Goal: Communication & Community: Answer question/provide support

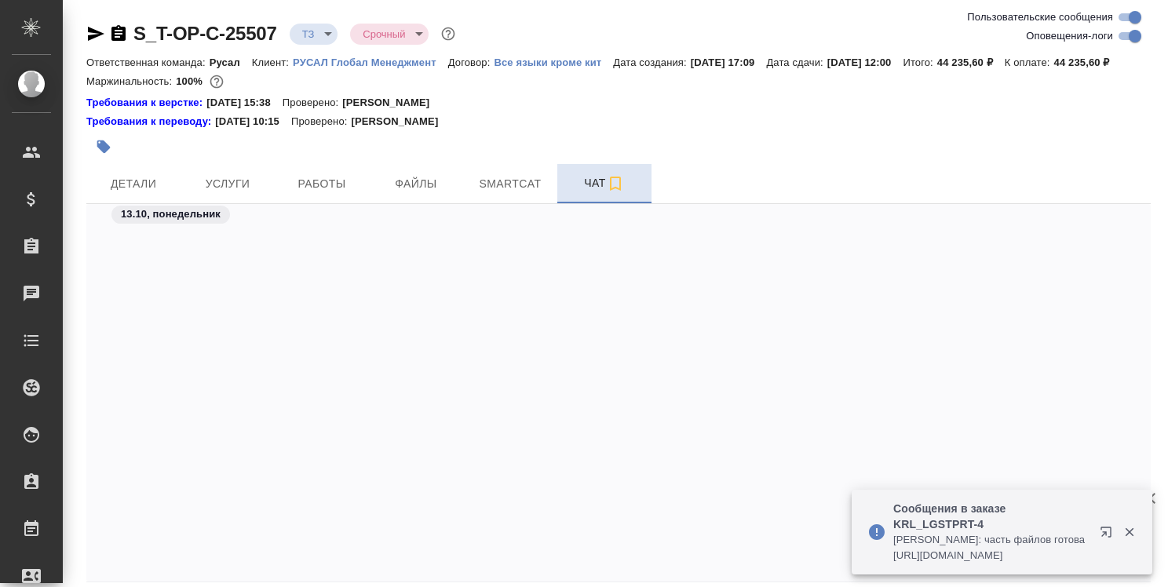
scroll to position [3436, 0]
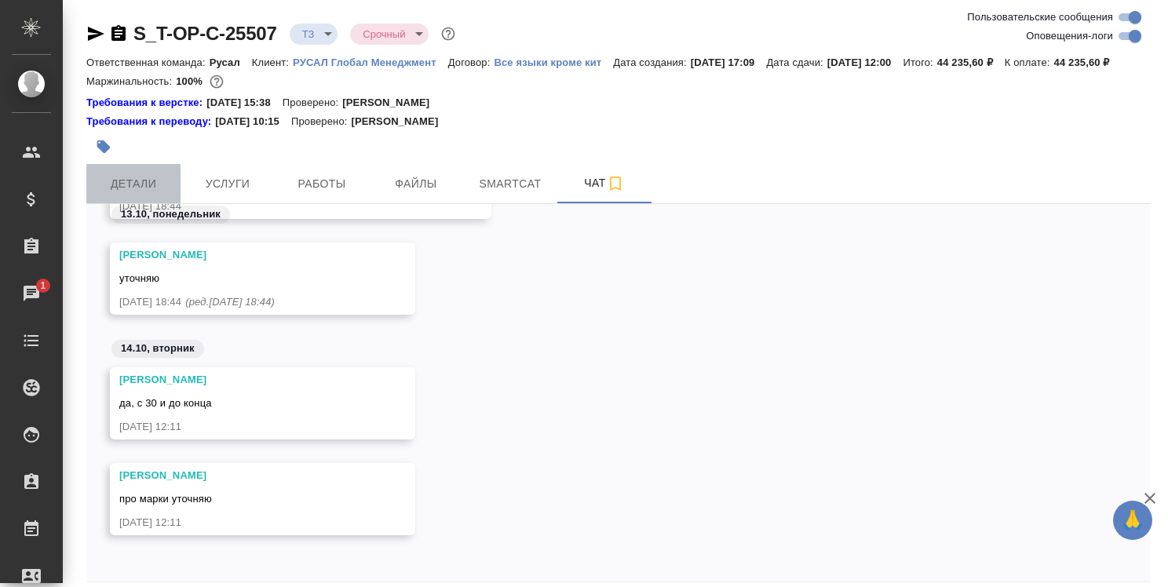
click at [146, 194] on span "Детали" at bounding box center [133, 184] width 75 height 20
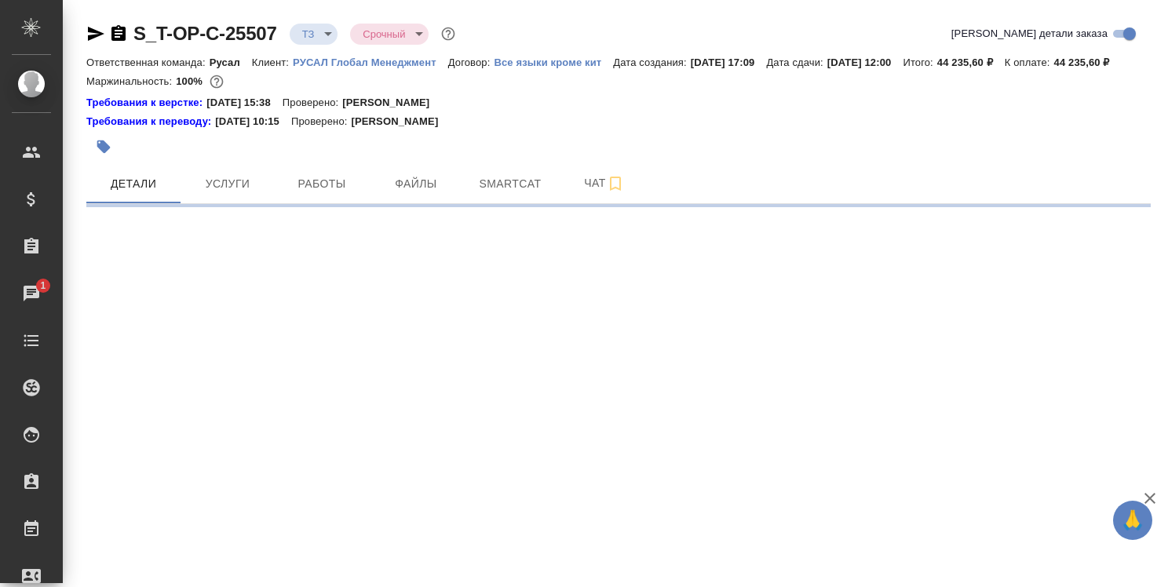
select select "RU"
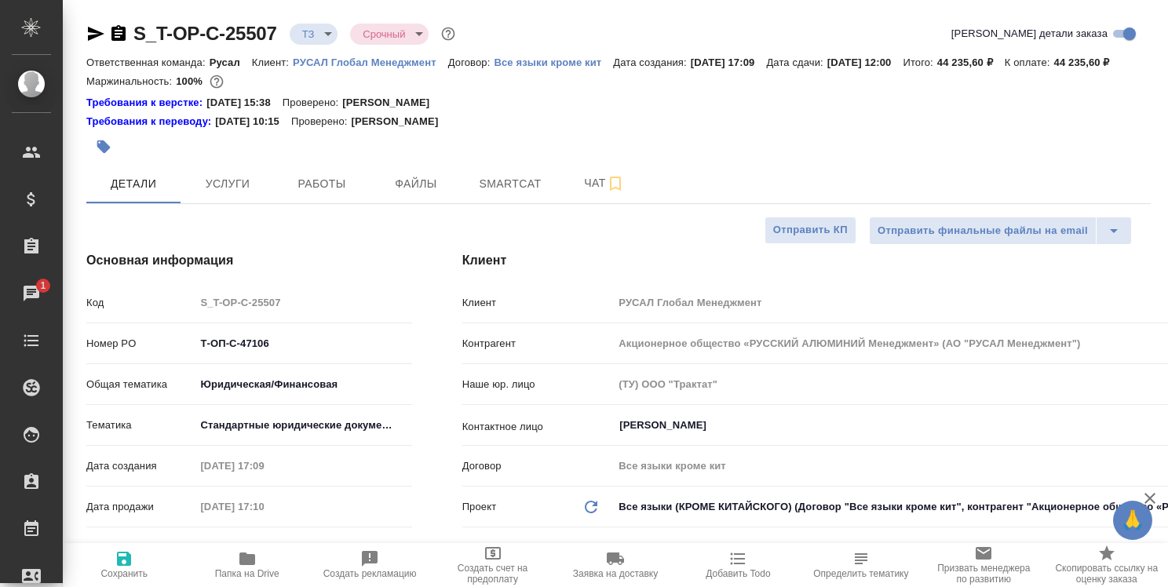
type textarea "x"
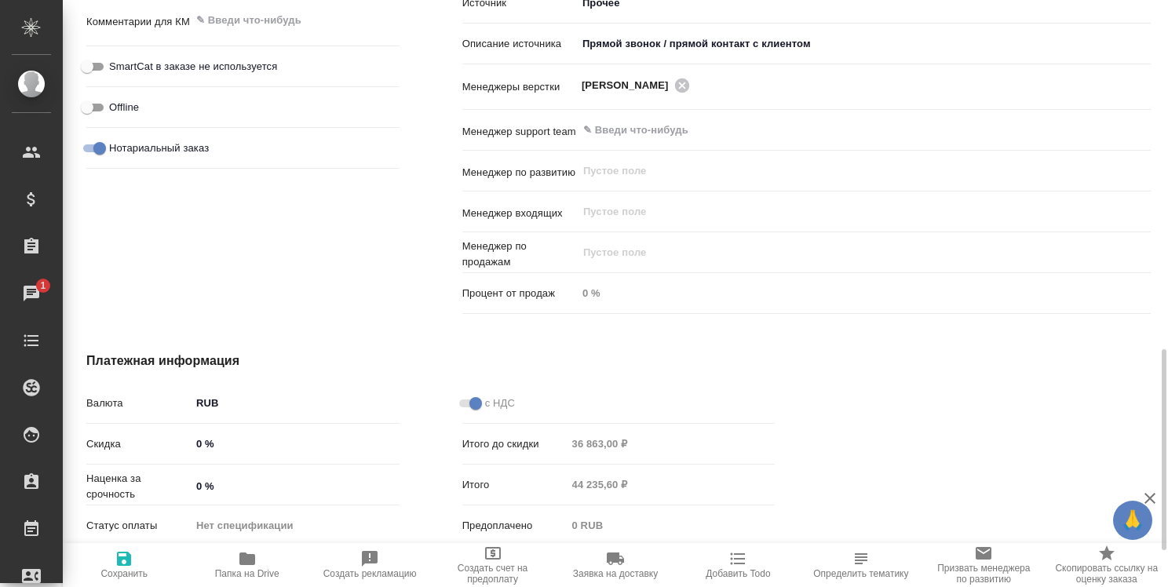
scroll to position [1127, 0]
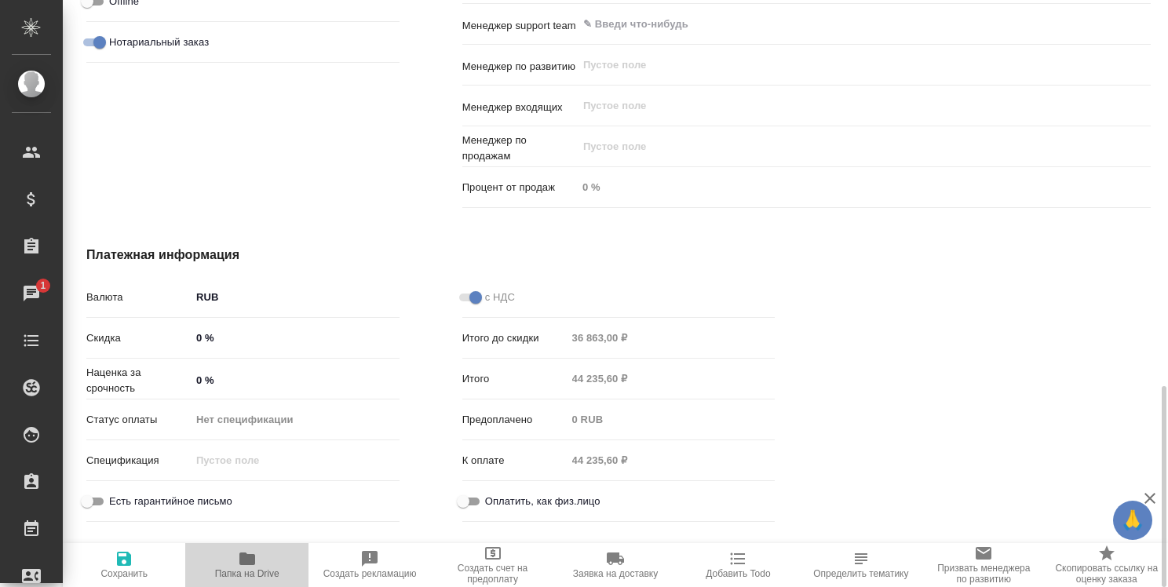
click at [245, 553] on icon "button" at bounding box center [247, 559] width 16 height 13
type textarea "x"
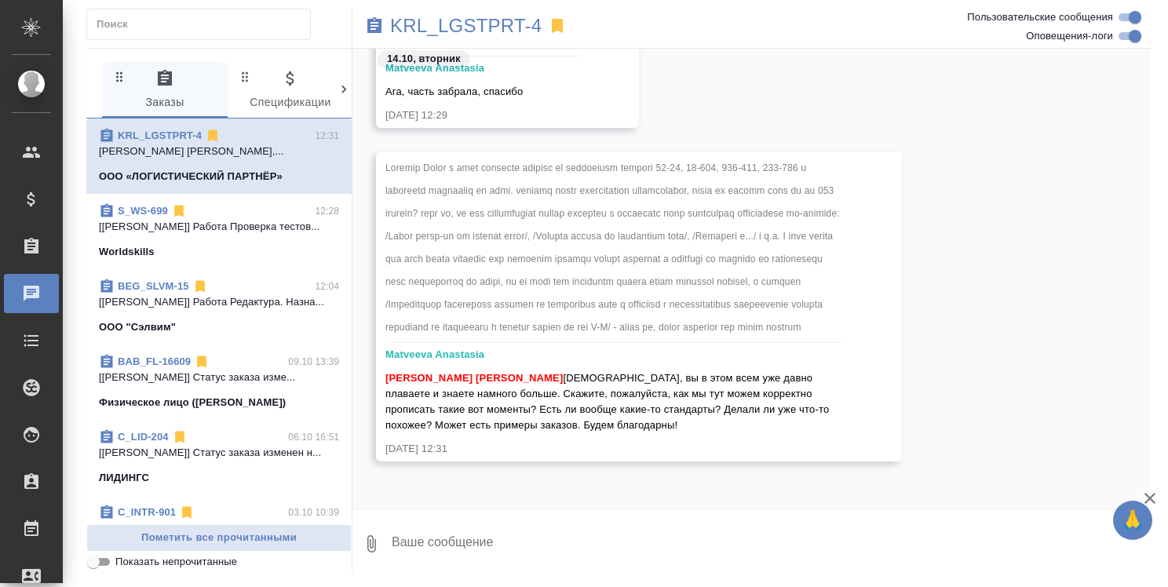
scroll to position [14356, 0]
click at [393, 545] on textarea at bounding box center [770, 543] width 761 height 53
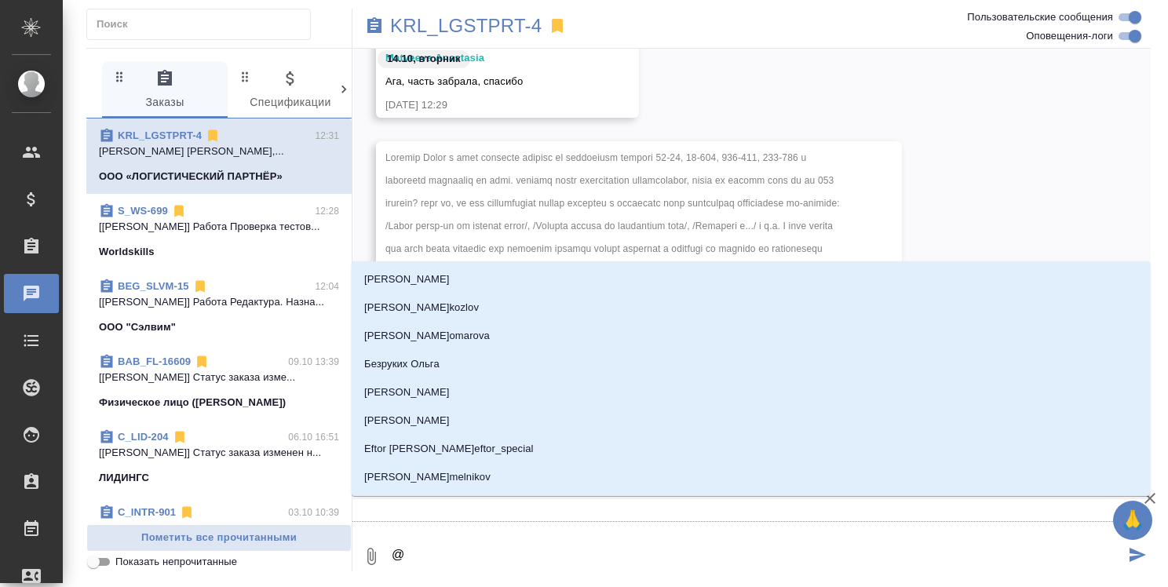
type textarea "@м"
type input "м"
type textarea "@ма"
type input "ма"
type textarea "@мат"
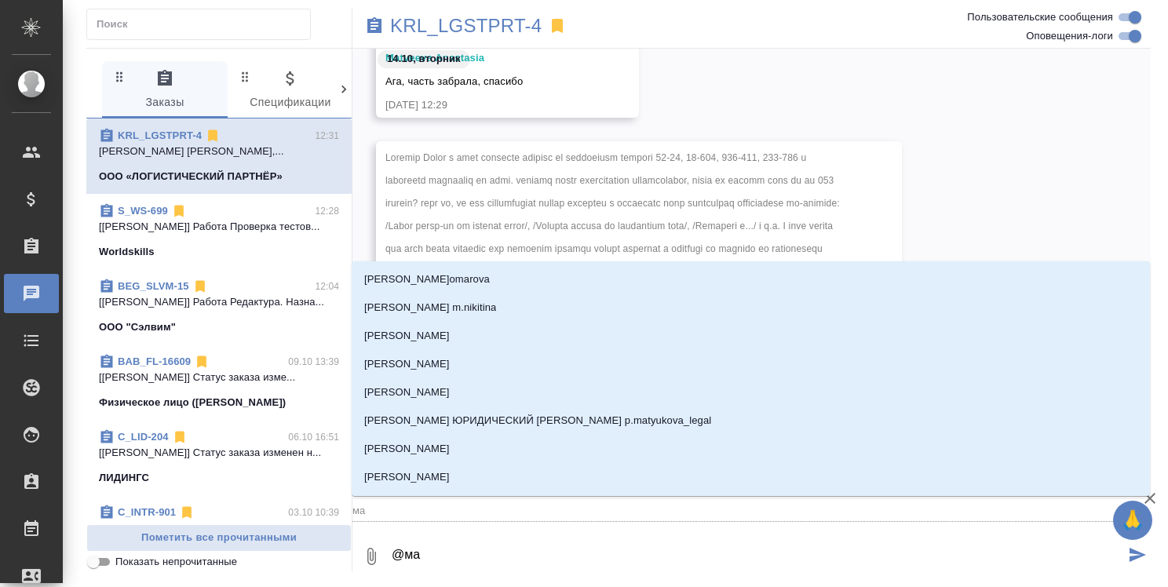
type input "мат"
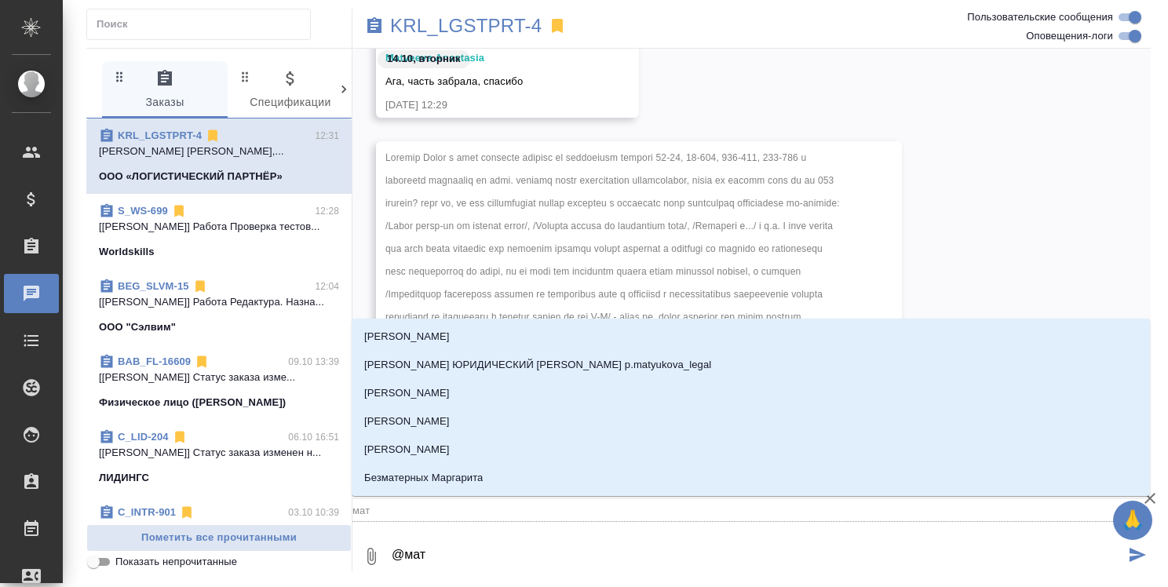
type textarea "@мате"
type input "мате"
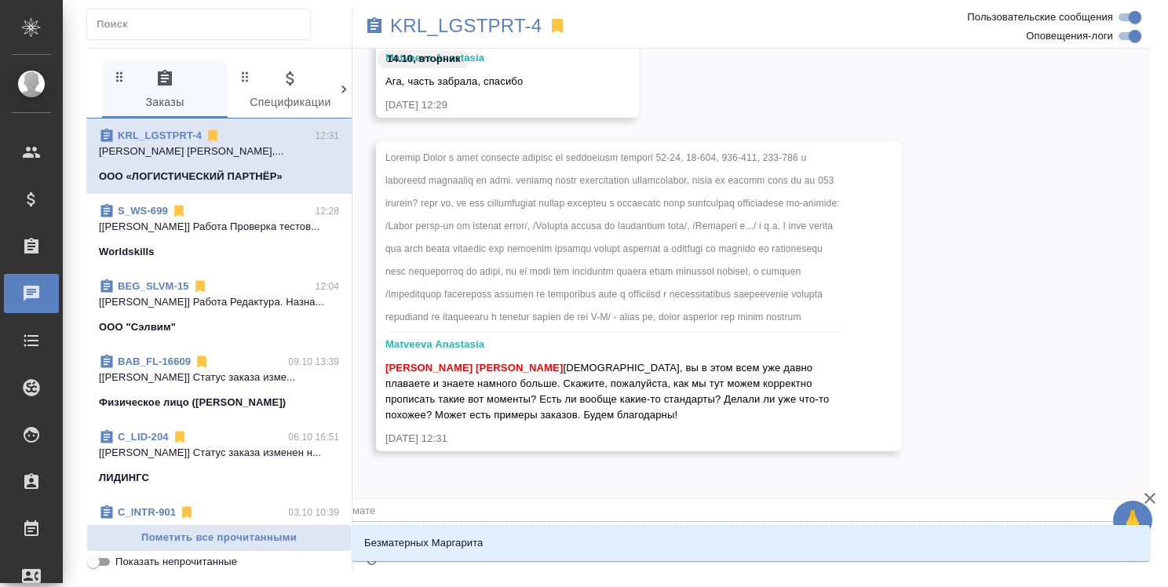
type textarea "@мат"
type input "мат"
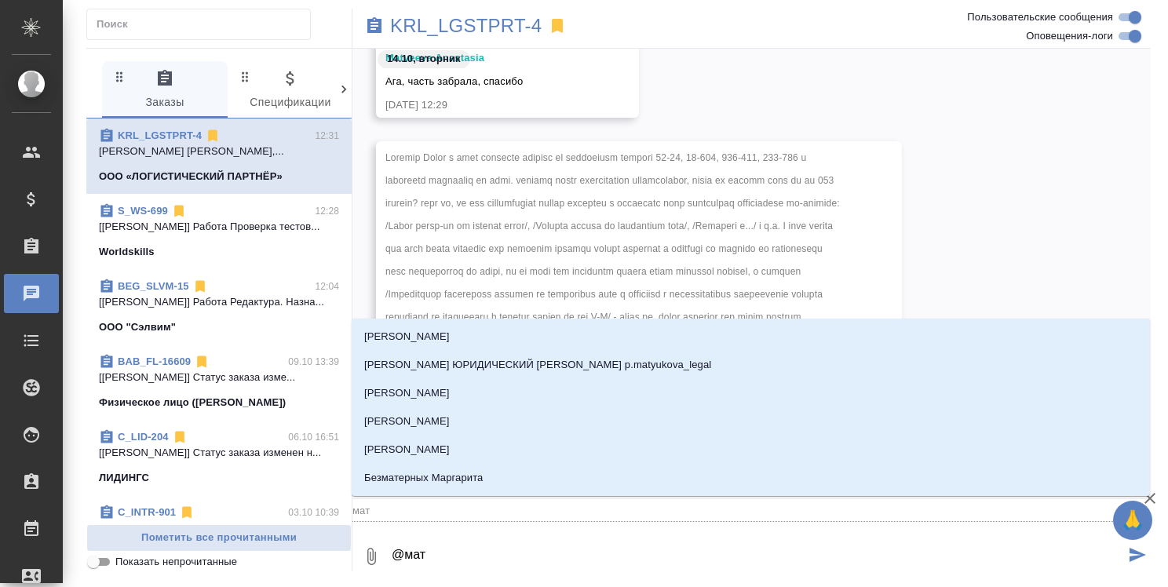
type textarea "@матв"
type input "матв"
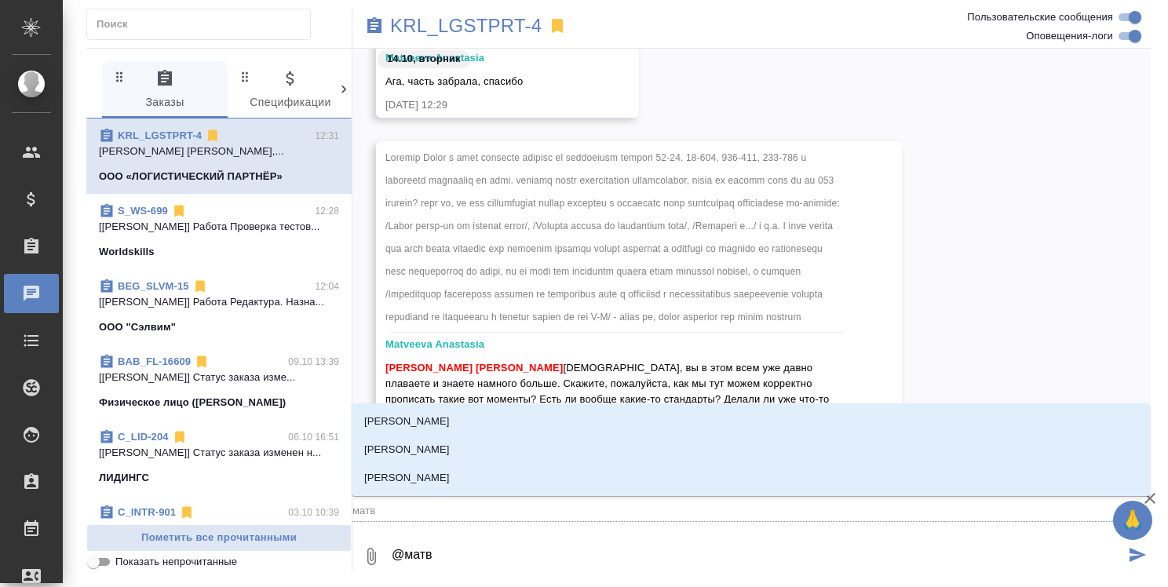
type textarea "@матве"
type input "матве"
type textarea "@матвее"
type input "матвее"
type textarea "@матвеев"
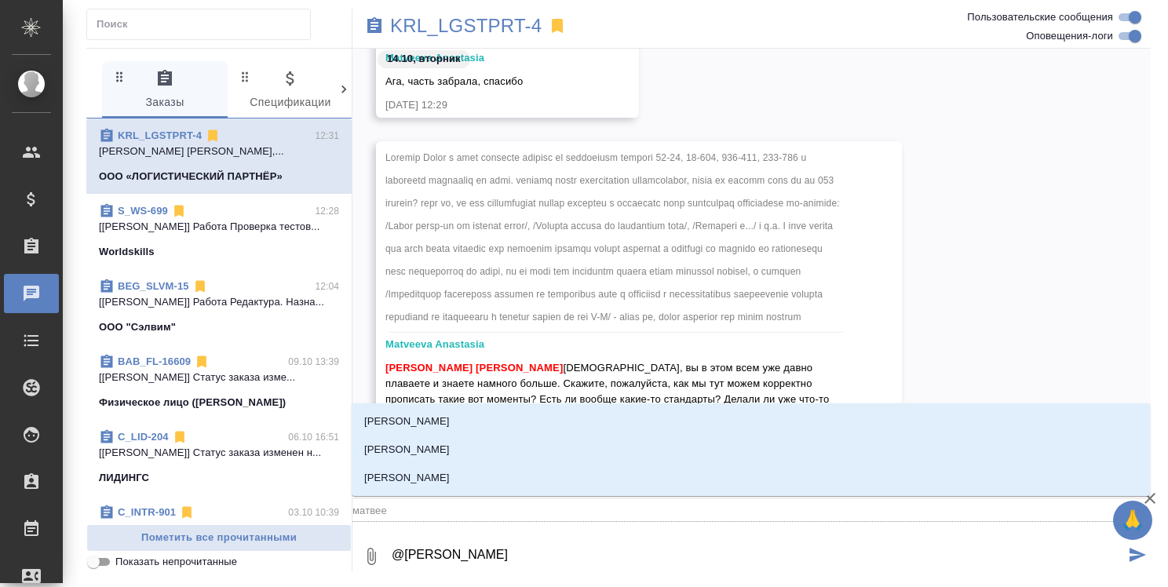
type input "матвеев"
type textarea "@матвее"
type input "матвее"
type textarea "@матве"
type input "матве"
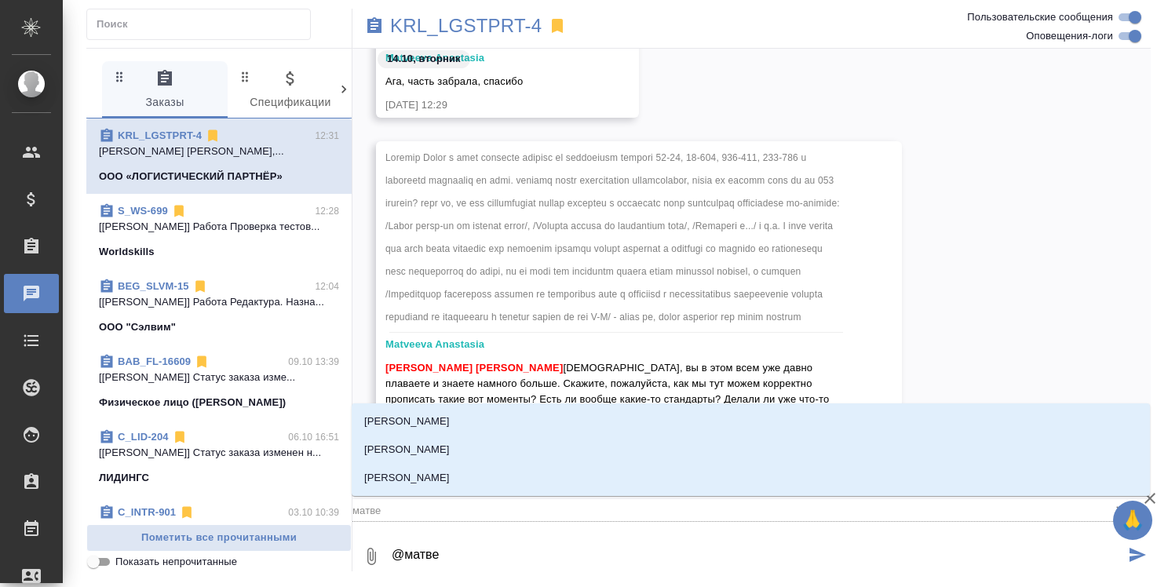
type textarea "@матв"
type input "матв"
type textarea "@мат"
type input "мат"
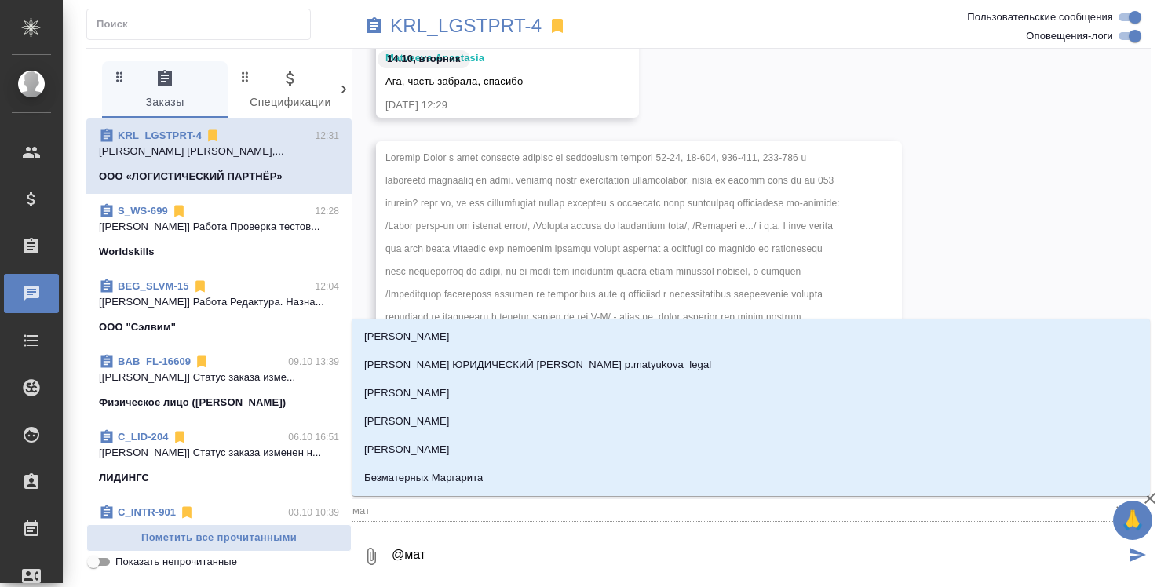
type textarea "@ма"
type input "ма"
type textarea "@м"
type input "м"
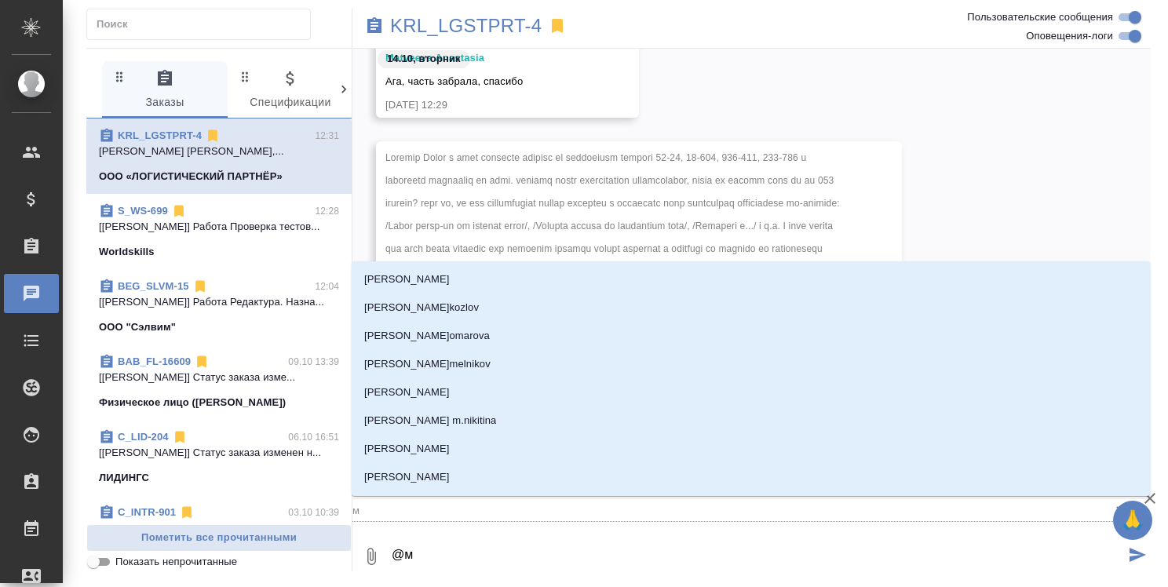
type textarea "@"
type textarea "@m"
type input "m"
type textarea "@ma"
type input "ma"
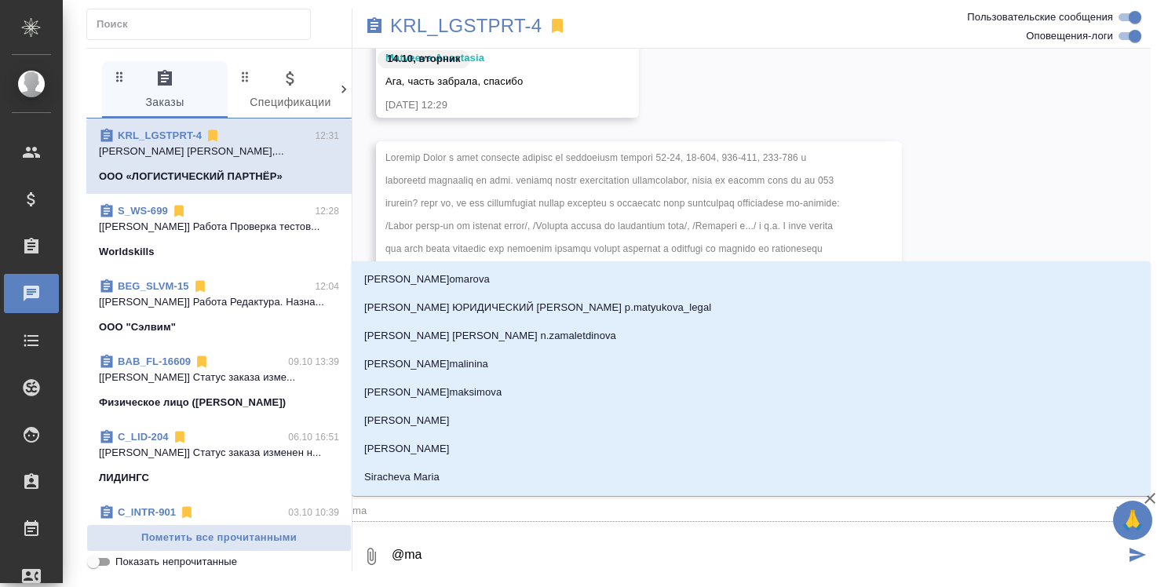
type textarea "@mat"
type input "mat"
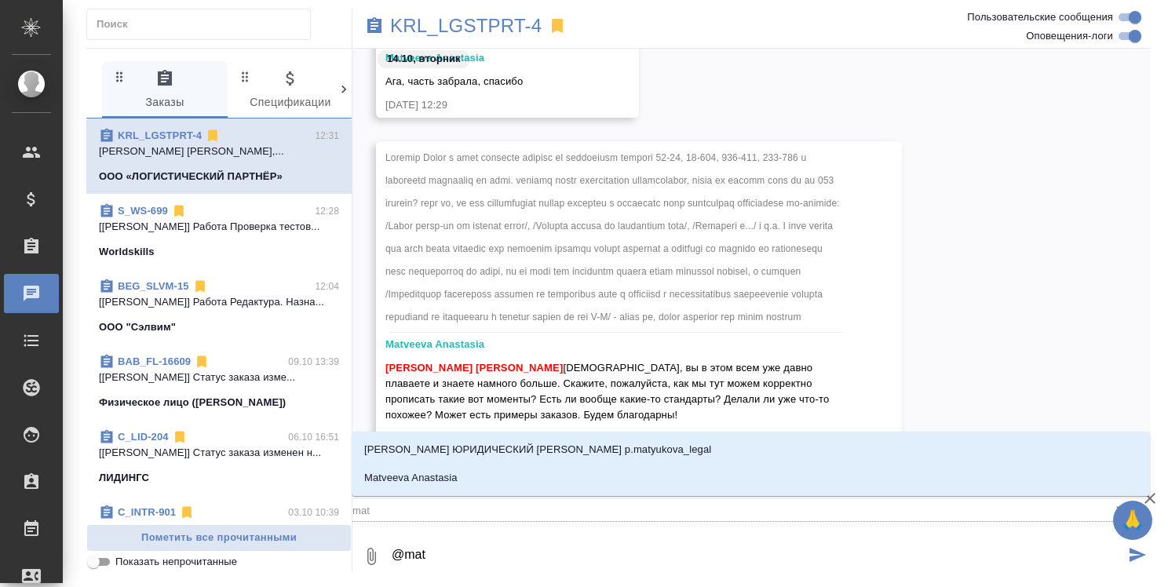
type textarea "@matv"
type input "matv"
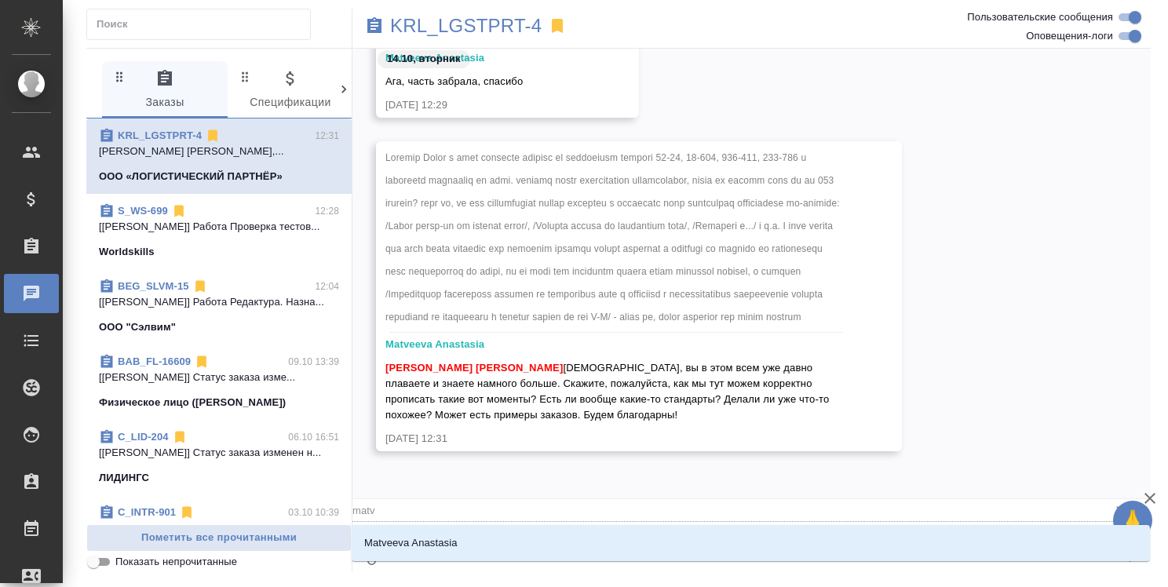
type textarea "@matve"
type input "matve"
type textarea "@matvee"
type input "matvee"
type textarea "@matve"
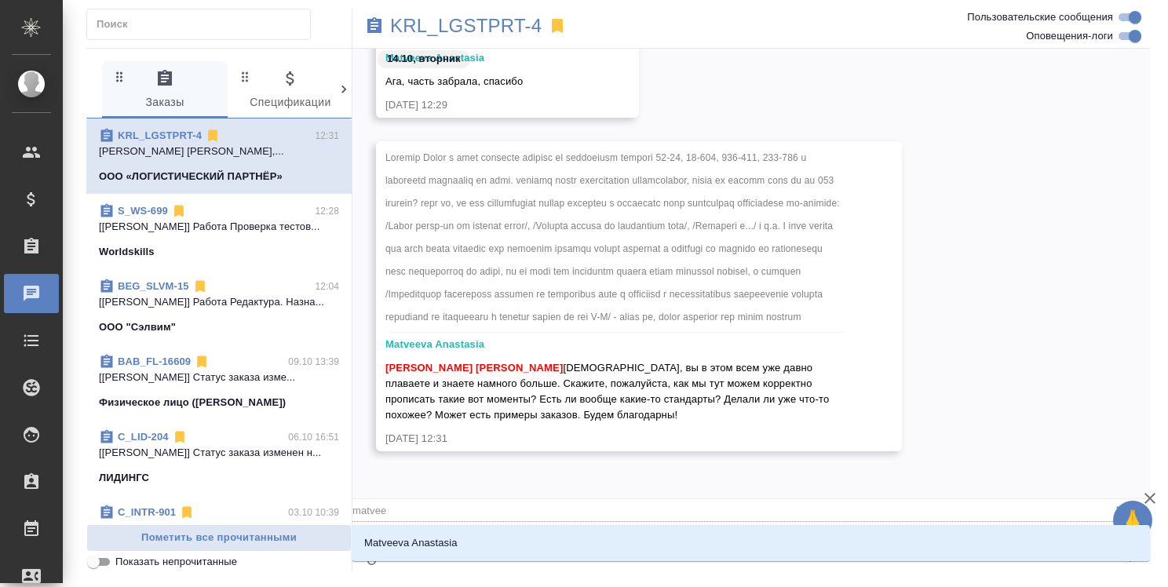
type input "matve"
click at [707, 548] on li "Matveeva Anastasia" at bounding box center [751, 543] width 799 height 28
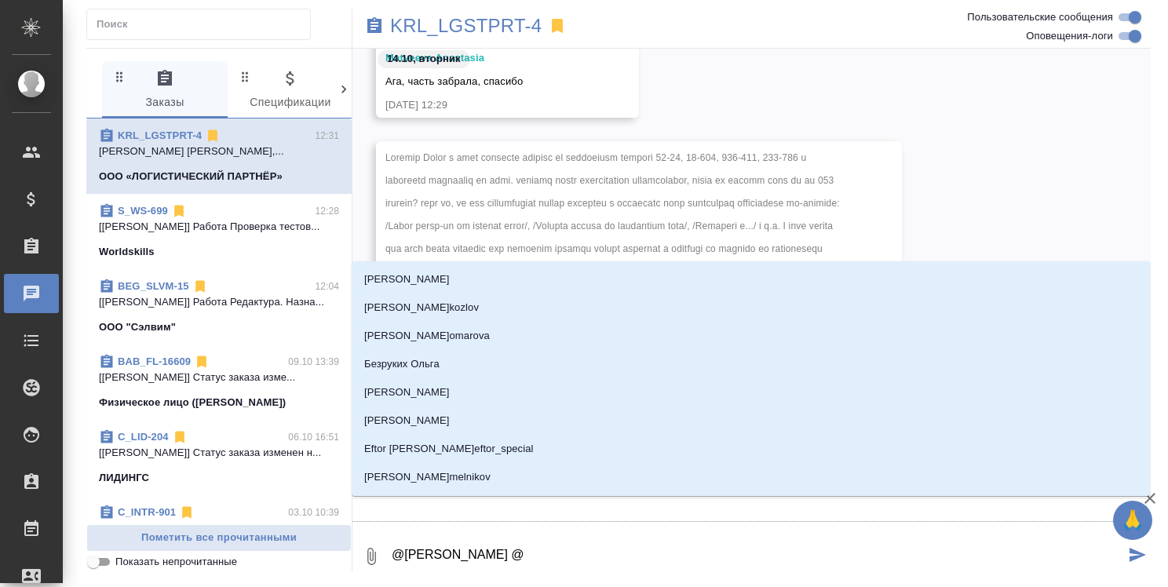
type textarea "@Matveeva Anastasia @k"
type input "k"
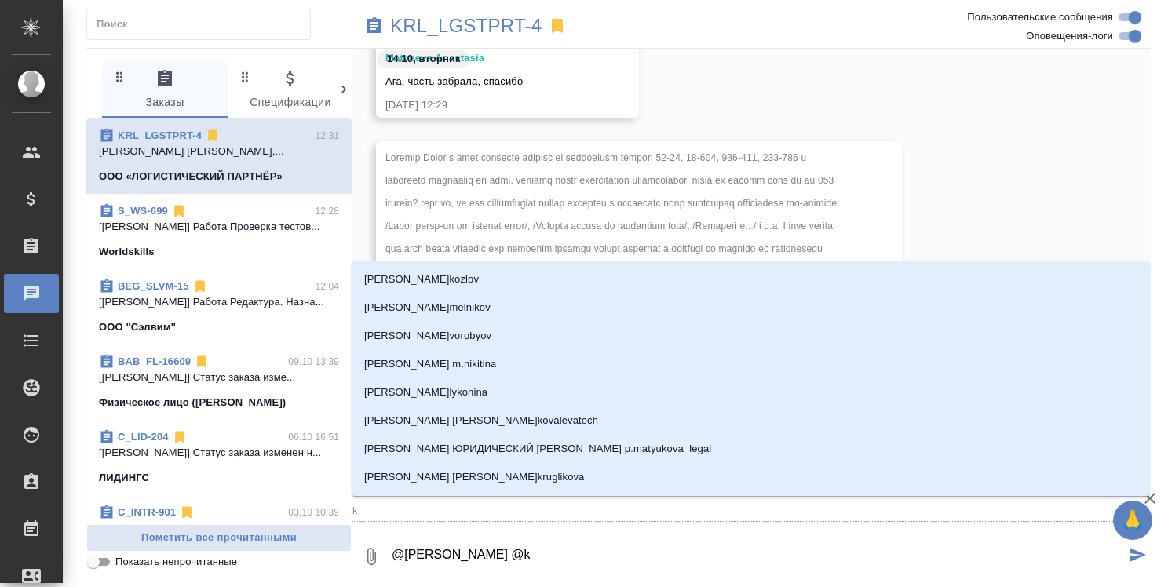
type textarea "@Matveeva Anastasia @ka"
type input "ka"
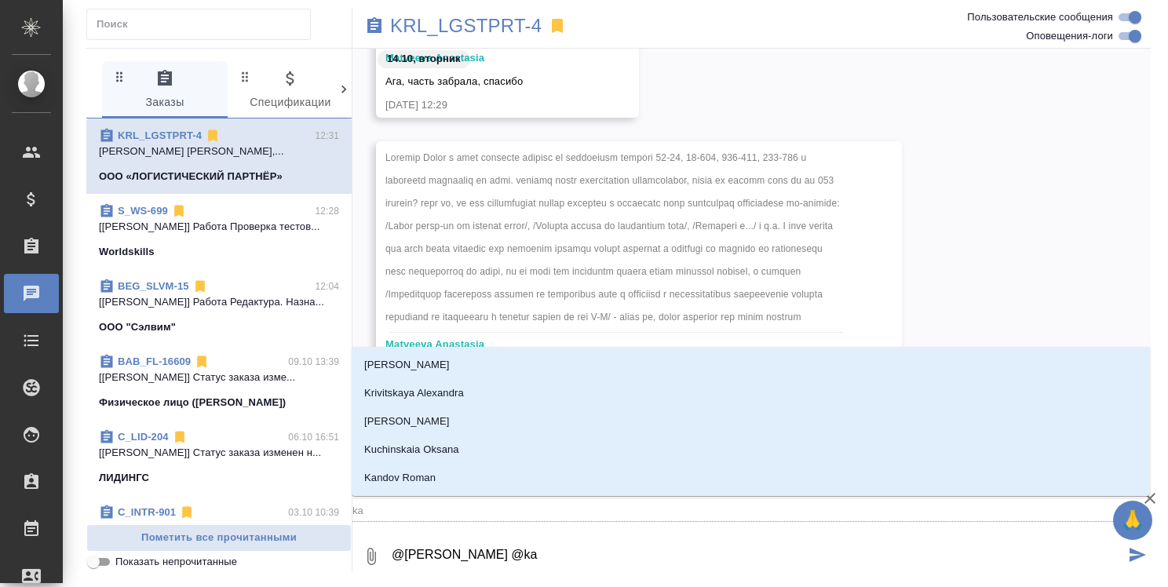
type textarea "@Matveeva Anastasia @k"
type input "k"
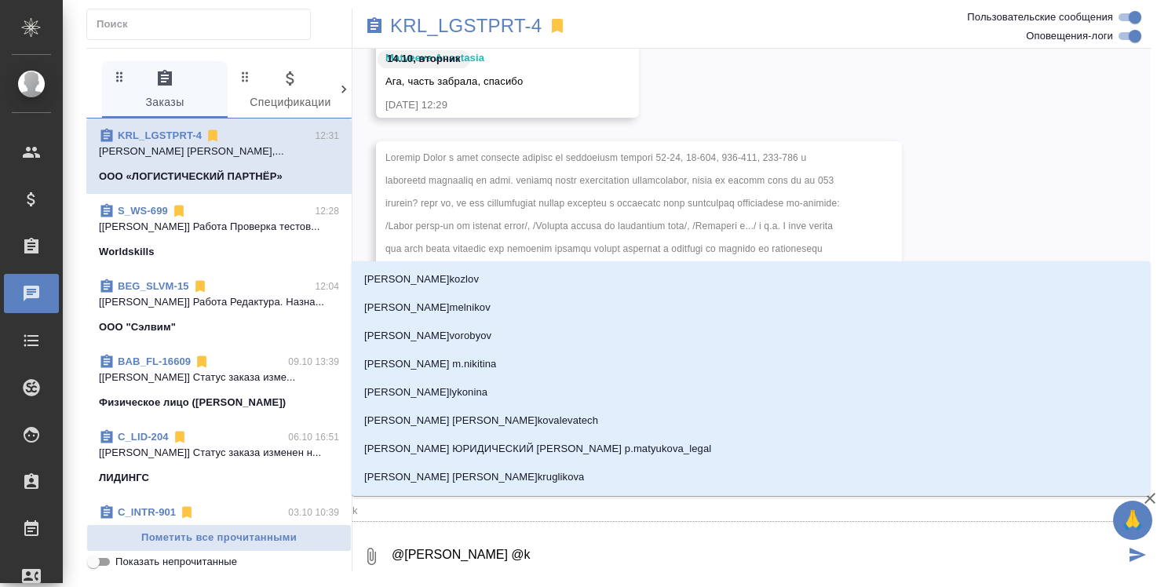
type textarea "@Matveeva Anastasia @"
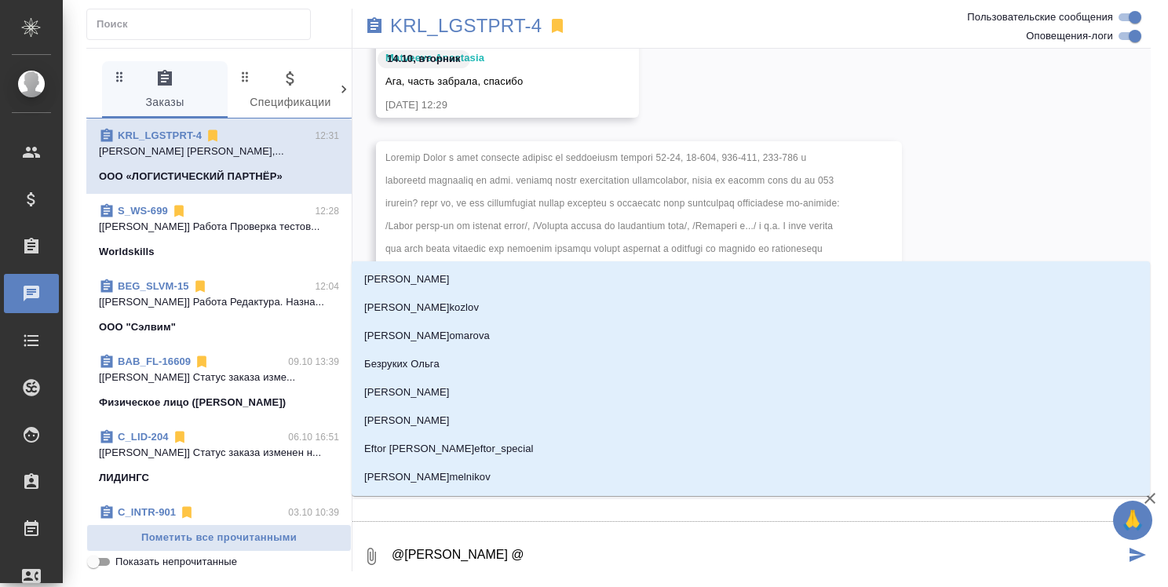
type textarea "@Matveeva Anastasia @К"
type input "К"
type textarea "@Matveeva Anastasia @Ка"
type input "Ка"
type textarea "@Matveeva Anastasia @Кас"
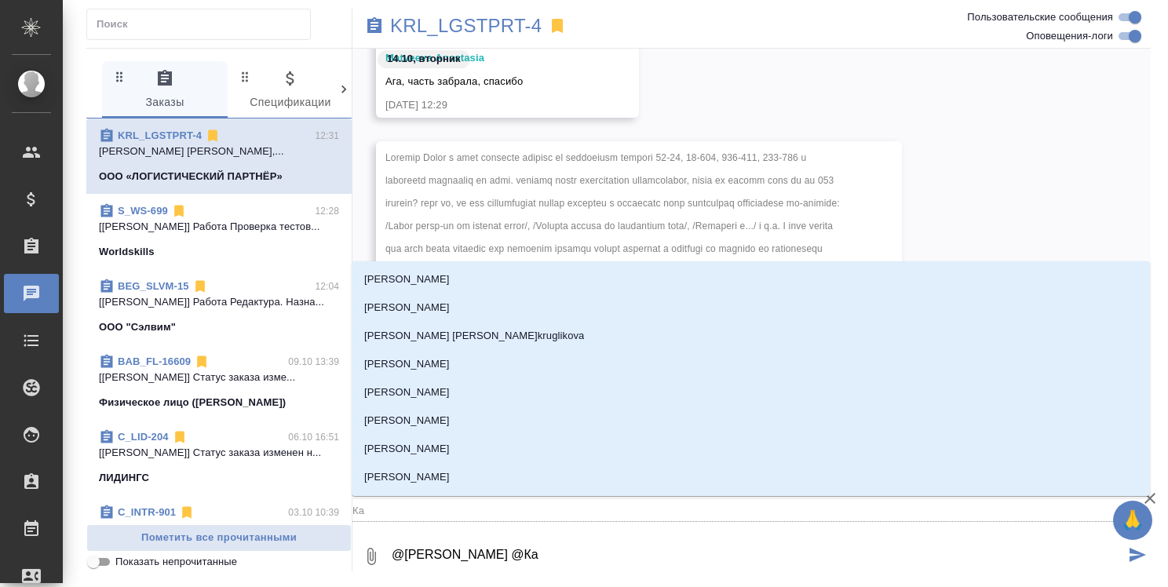
type input "Кас"
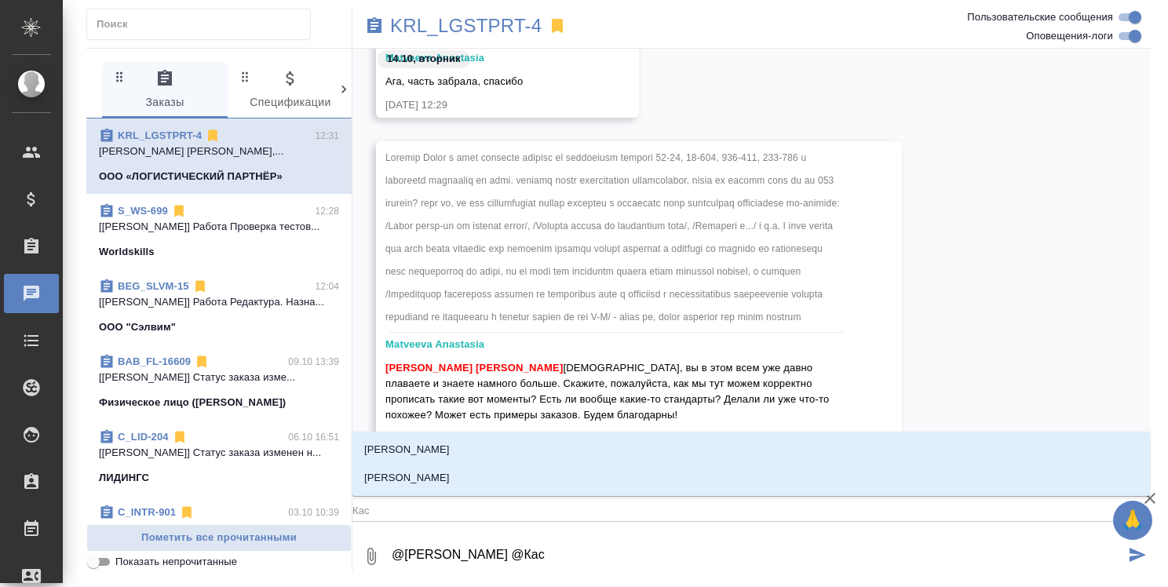
type textarea "@Matveeva Anastasia @Касы"
type input "Касы"
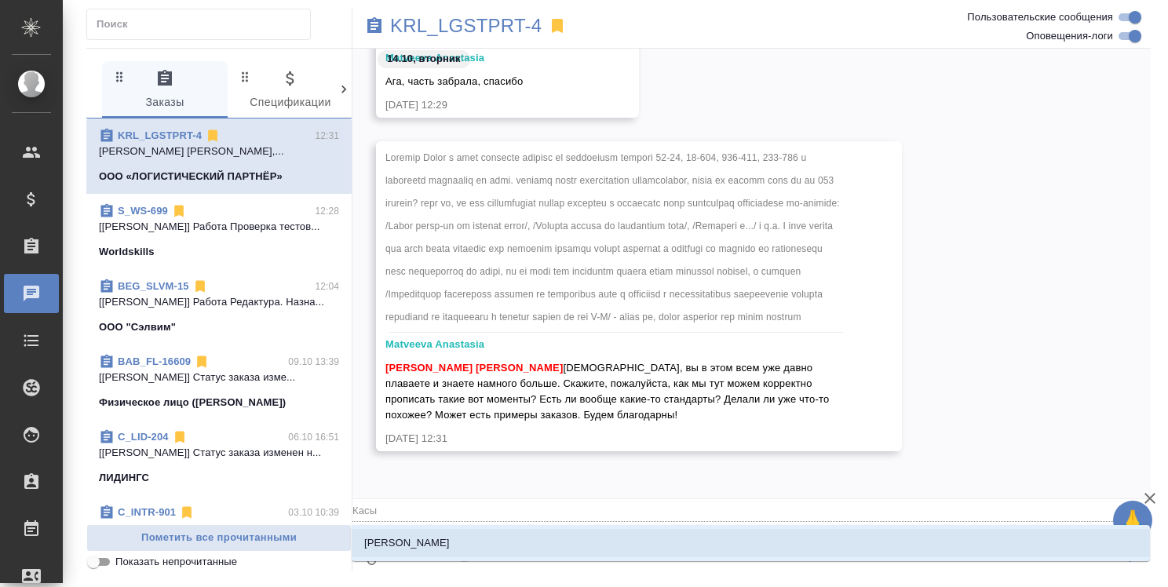
type textarea "@Matveeva Anastasia @Касым"
type input "Касым"
type textarea "@Matveeva Anastasia @Касымо"
type input "Касымо"
click at [627, 539] on li "Касымов Тимур" at bounding box center [751, 543] width 799 height 28
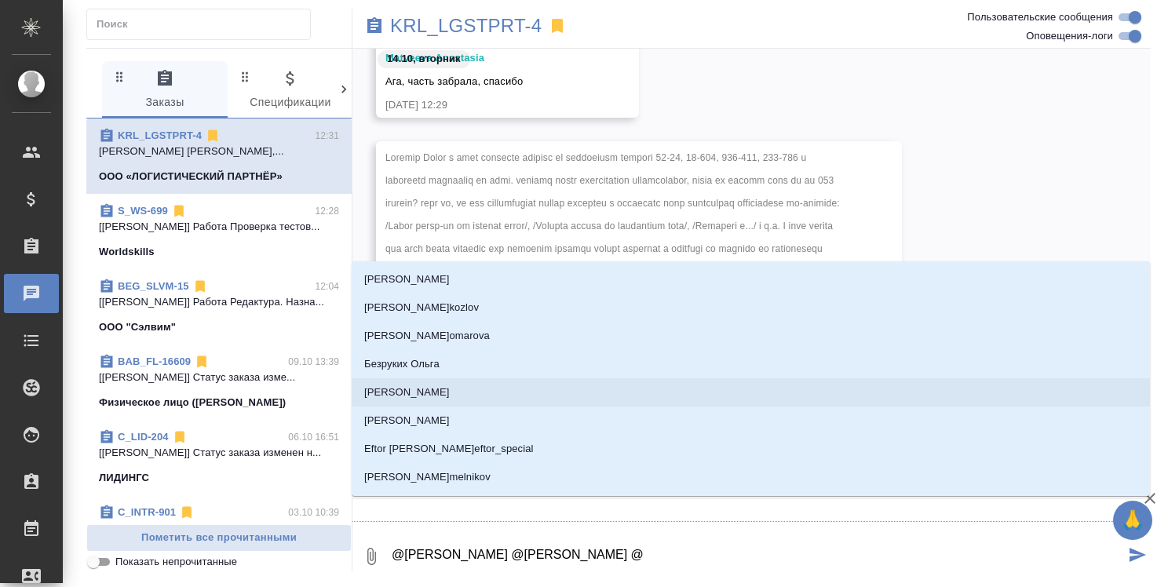
type textarea "@Matveeva Anastasia @Касымов Тимур @з"
type input "з"
type textarea "@Matveeva Anastasia @Касымов Тимур @за"
type input "за"
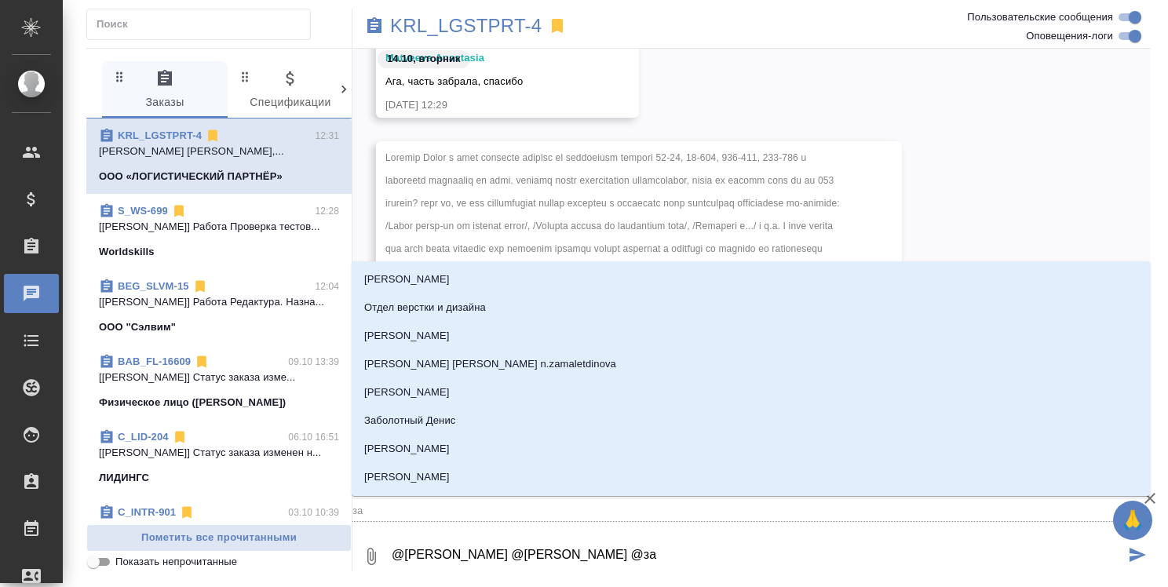
type textarea "@Matveeva Anastasia @Касымов Тимур @заб"
type input "заб"
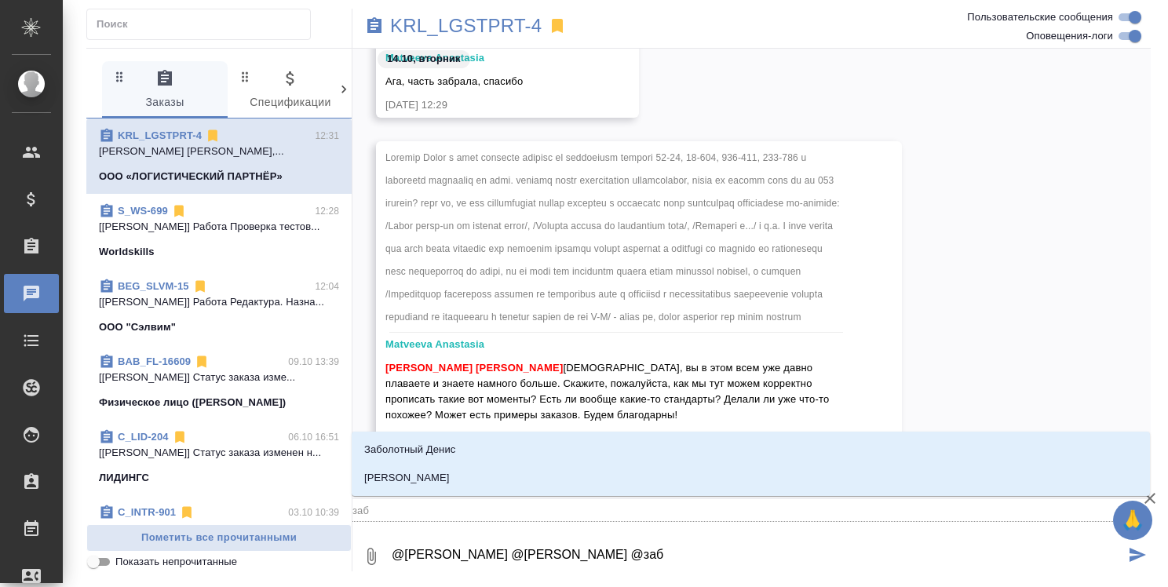
type textarea "@Matveeva Anastasia @Касымов Тимур @забо"
type input "забо"
type textarea "@Matveeva Anastasia @Касымов Тимур @забоо"
type input "забоо"
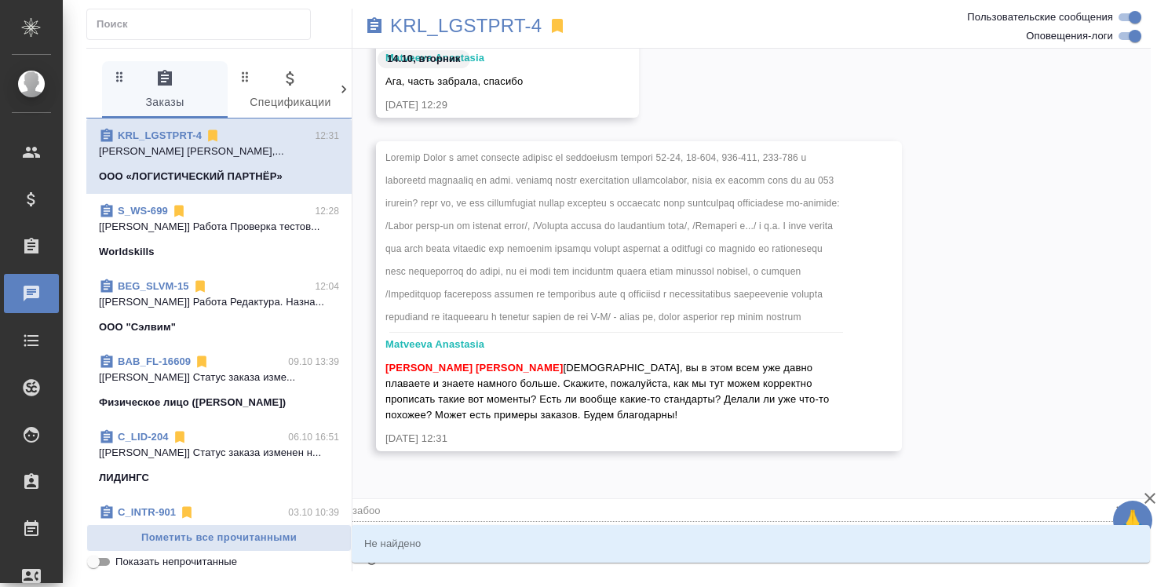
type textarea "@Matveeva Anastasia @Касымов Тимур @забоо"
click at [380, 512] on input "забоо" at bounding box center [727, 509] width 748 height 21
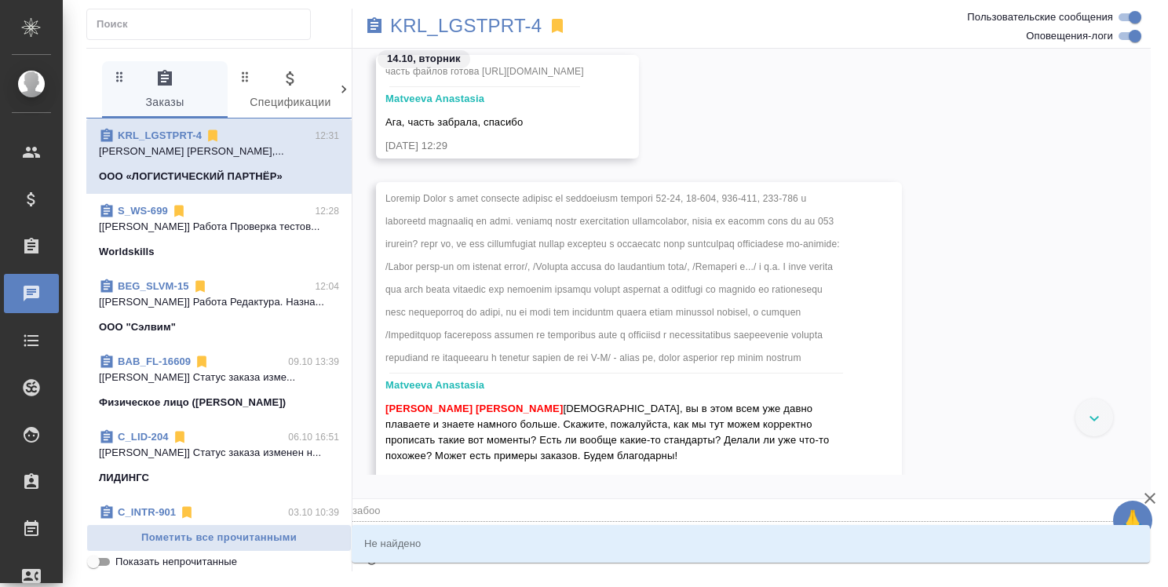
scroll to position [14366, 0]
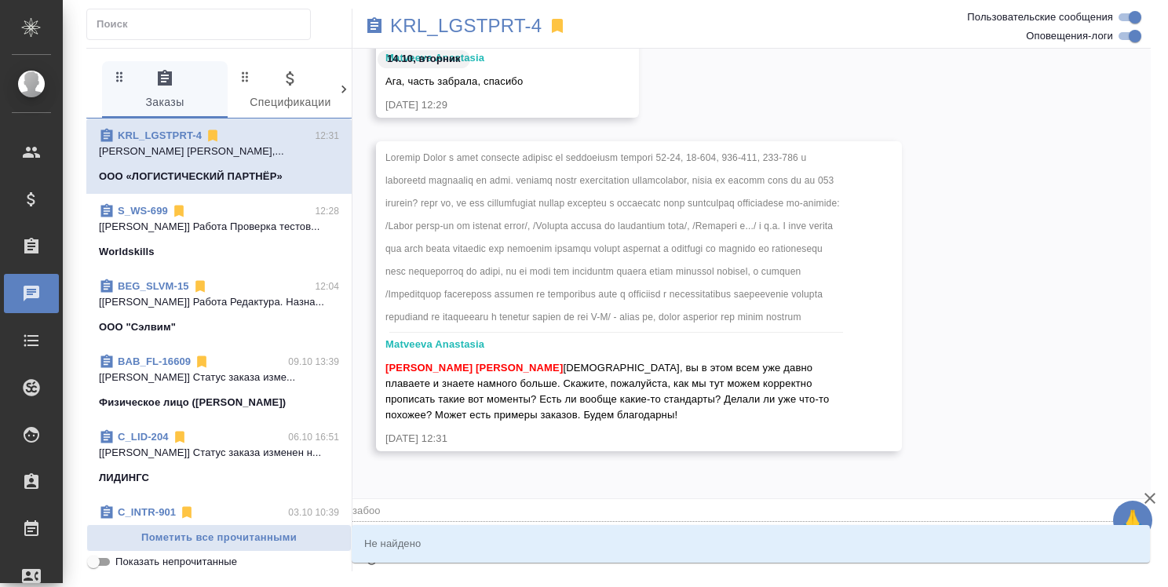
click at [1146, 496] on icon "button" at bounding box center [1150, 498] width 19 height 19
click at [411, 520] on div "забоо" at bounding box center [752, 510] width 799 height 22
click at [395, 509] on input "забоо" at bounding box center [727, 509] width 748 height 21
type input "забоо"
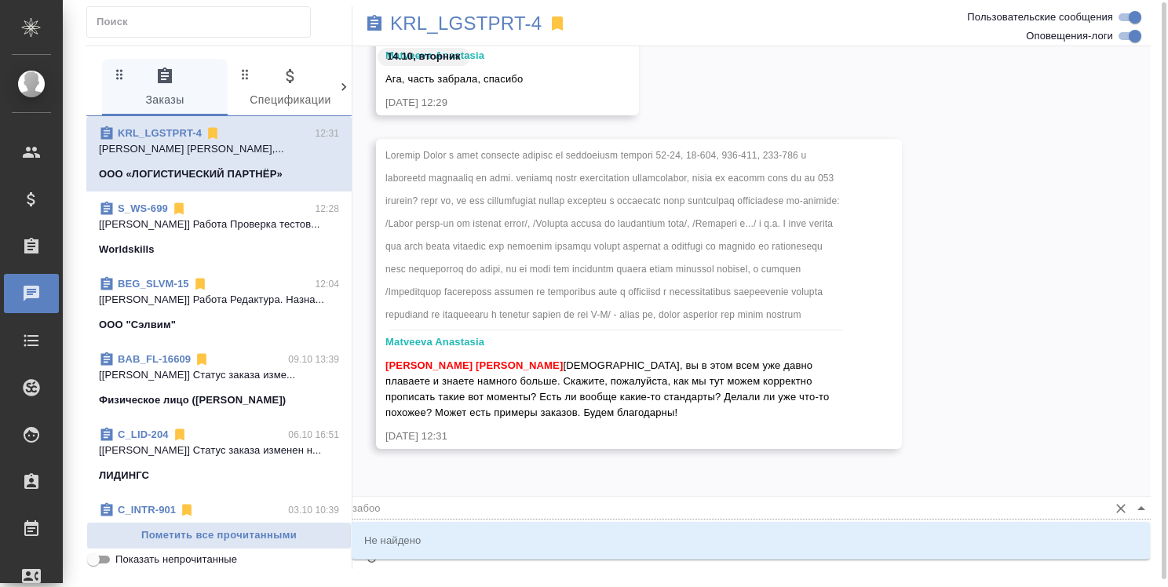
click at [635, 507] on input "забоо" at bounding box center [727, 507] width 748 height 21
click at [1121, 501] on icon "Очистить" at bounding box center [1121, 509] width 16 height 16
click at [1115, 505] on icon "Очистить" at bounding box center [1121, 509] width 16 height 16
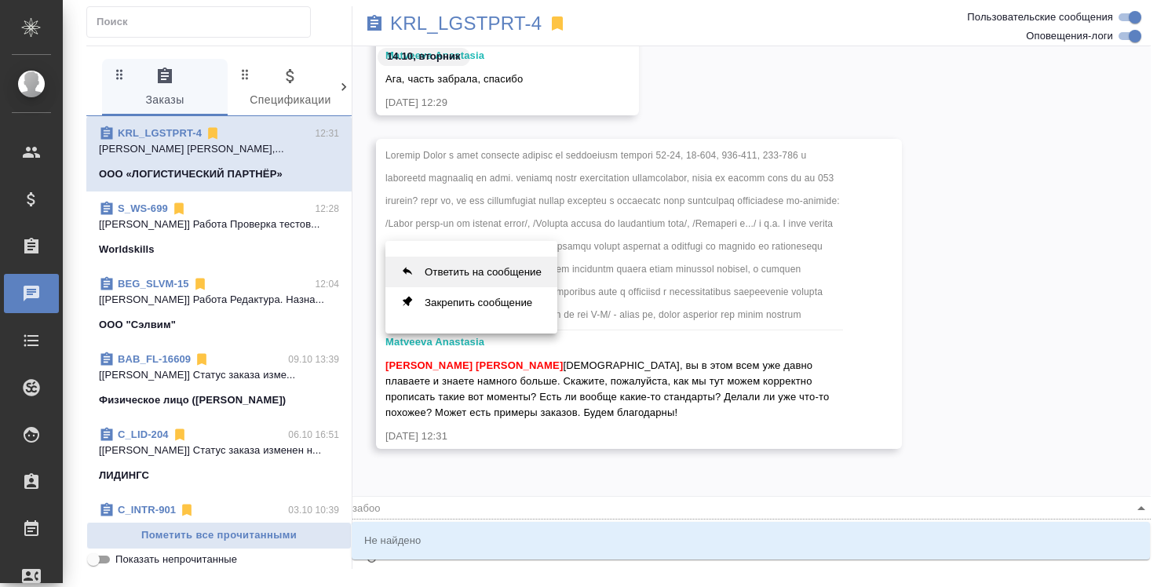
click at [524, 274] on button "Ответить на сообщение" at bounding box center [472, 272] width 172 height 31
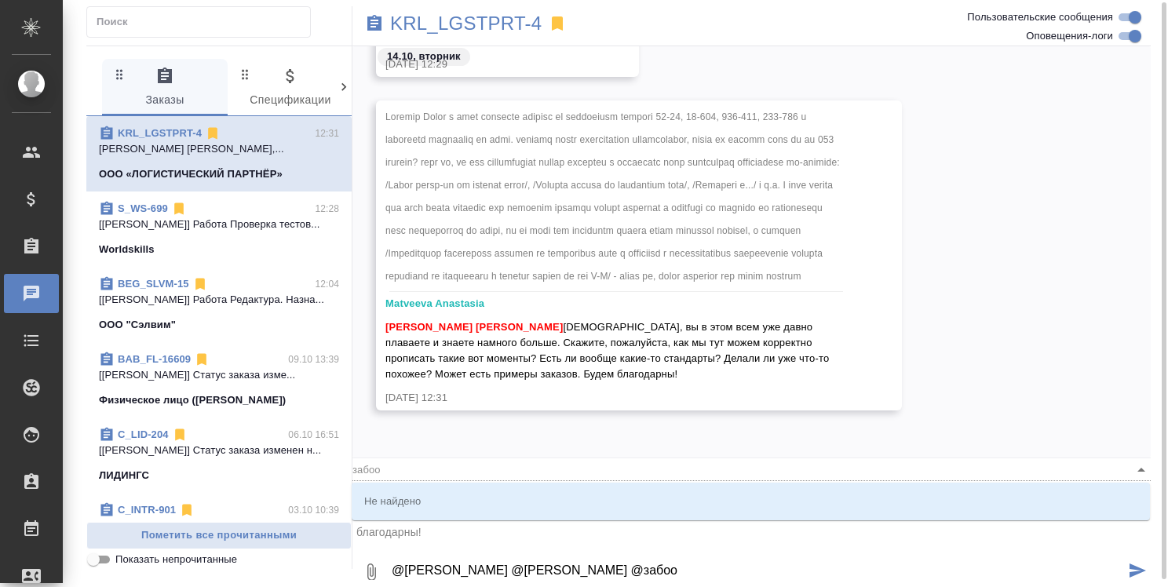
click at [671, 576] on textarea "@Matveeva Anastasia @Касымов Тимур @забоо" at bounding box center [757, 572] width 735 height 53
type textarea "@Matveeva Anastasia @Касымов Тимур @забо"
type input "забо"
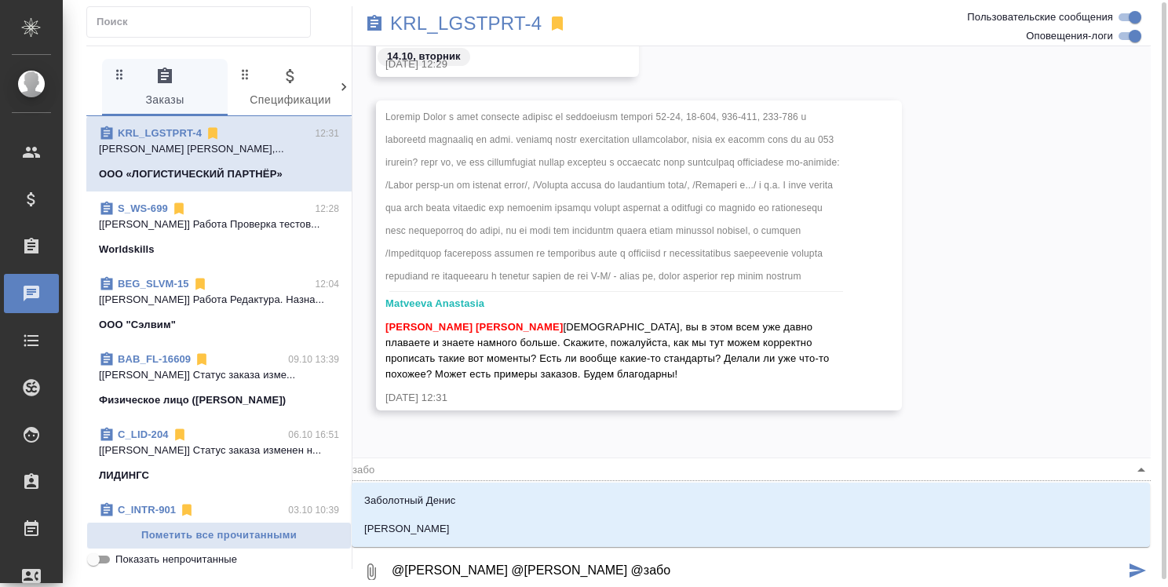
type textarea "@Matveeva Anastasia @Касымов Тимур @забор"
type input "забор"
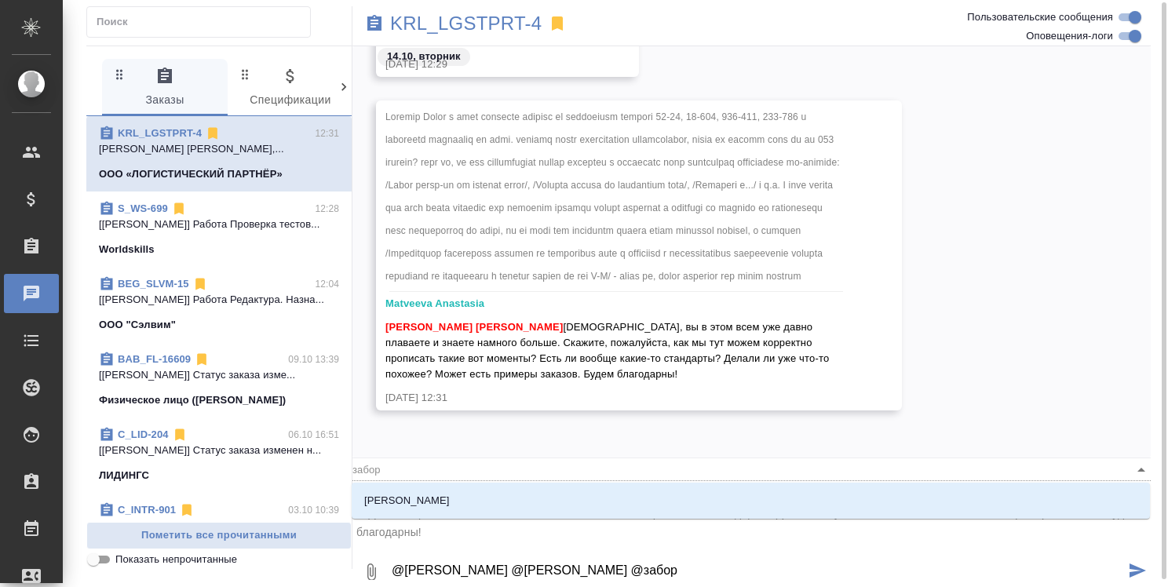
type textarea "@Matveeva Anastasia @Касымов Тимур @заборо"
type input "заборо"
type textarea "@Matveeva Anastasia @Касымов Тимур @заборов"
type input "заборов"
type textarea "@Matveeva Anastasia @Касымов Тимур @заборова"
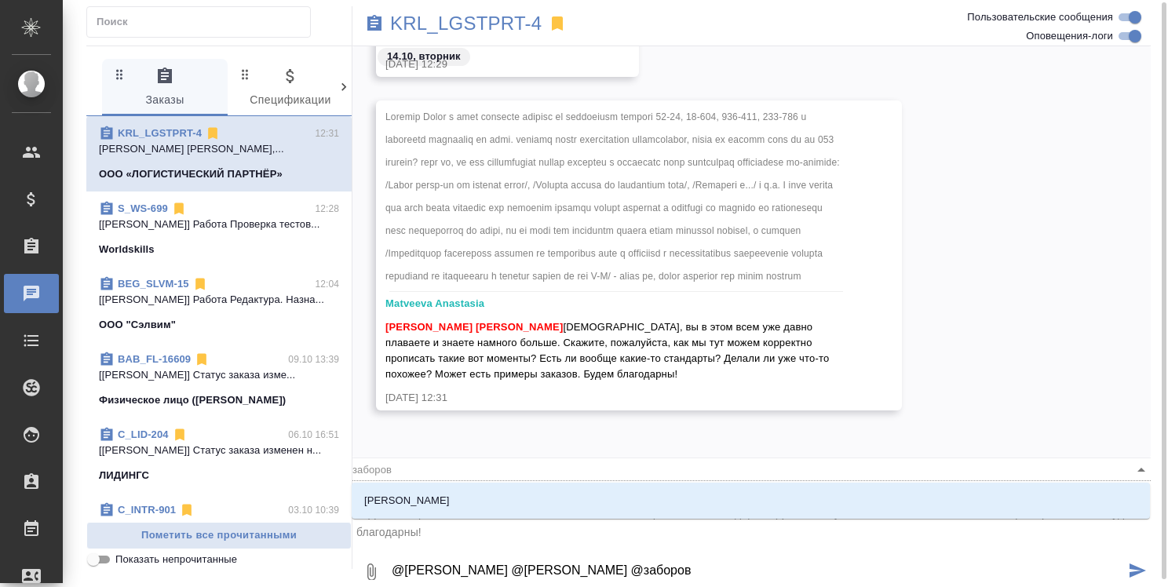
type input "заборова"
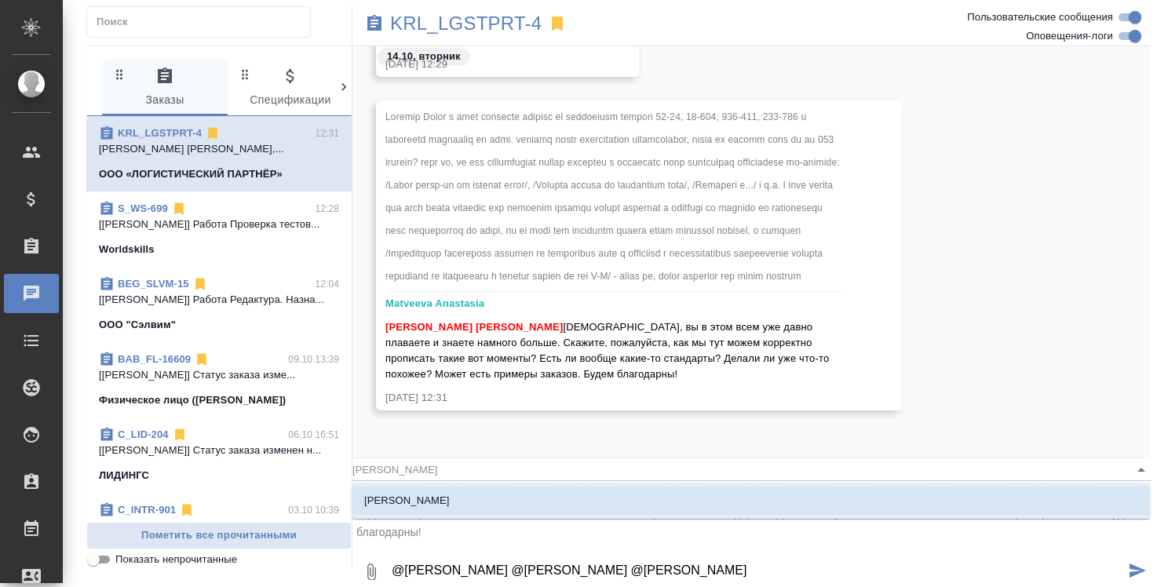
click at [734, 511] on li "Заборова Александра" at bounding box center [751, 501] width 799 height 28
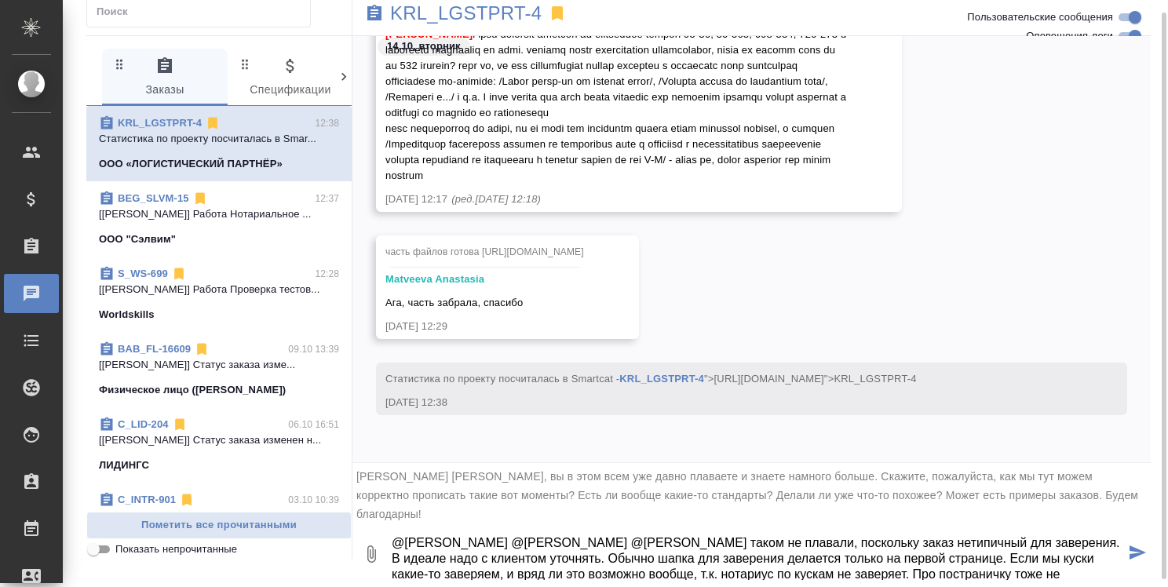
scroll to position [25, 0]
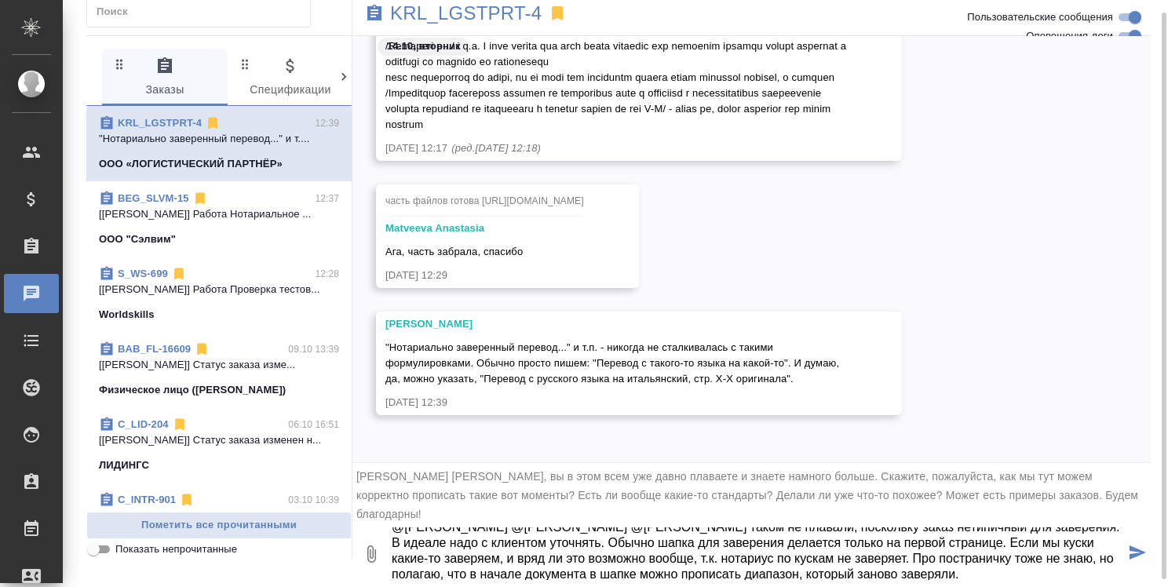
click at [816, 577] on textarea "@Matveeva Anastasia @Касымов Тимур @Заборова Александра Мыв таком не плавали, п…" at bounding box center [757, 554] width 735 height 53
type textarea "@Matveeva Anastasia @Касымов Тимур @Заборова Александра Мыв таком не плавали, п…"
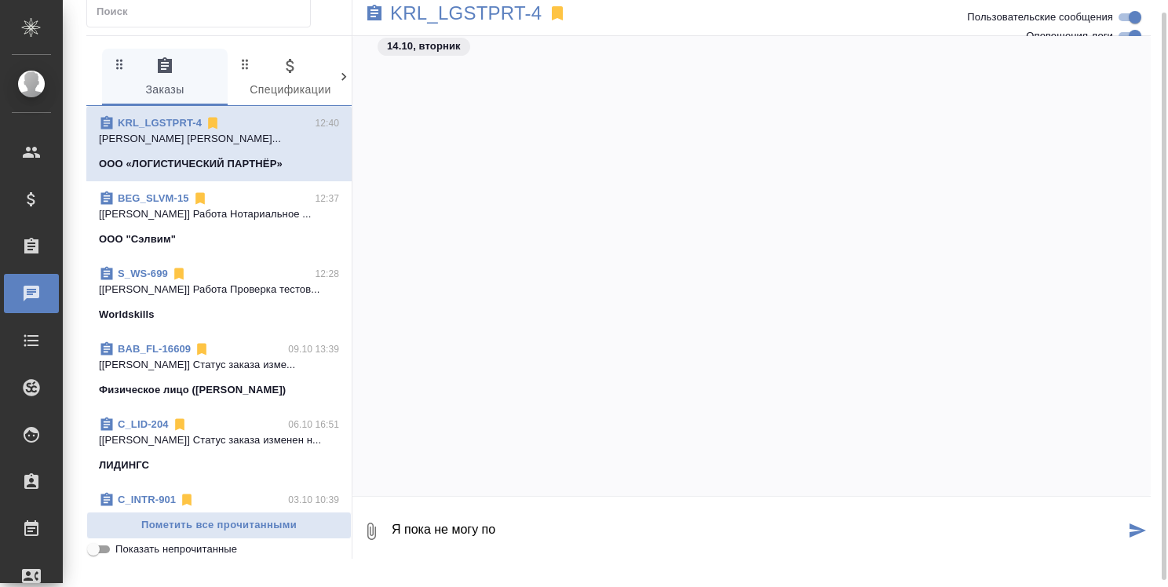
scroll to position [14845, 0]
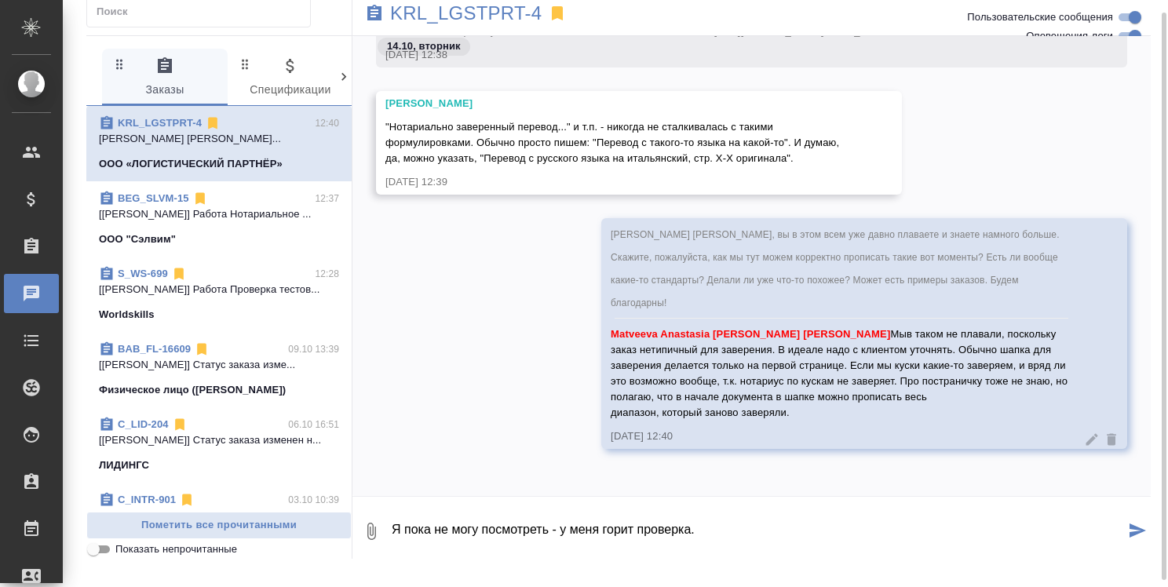
type textarea "Я пока не могу посмотреть - у меня горит проверка."
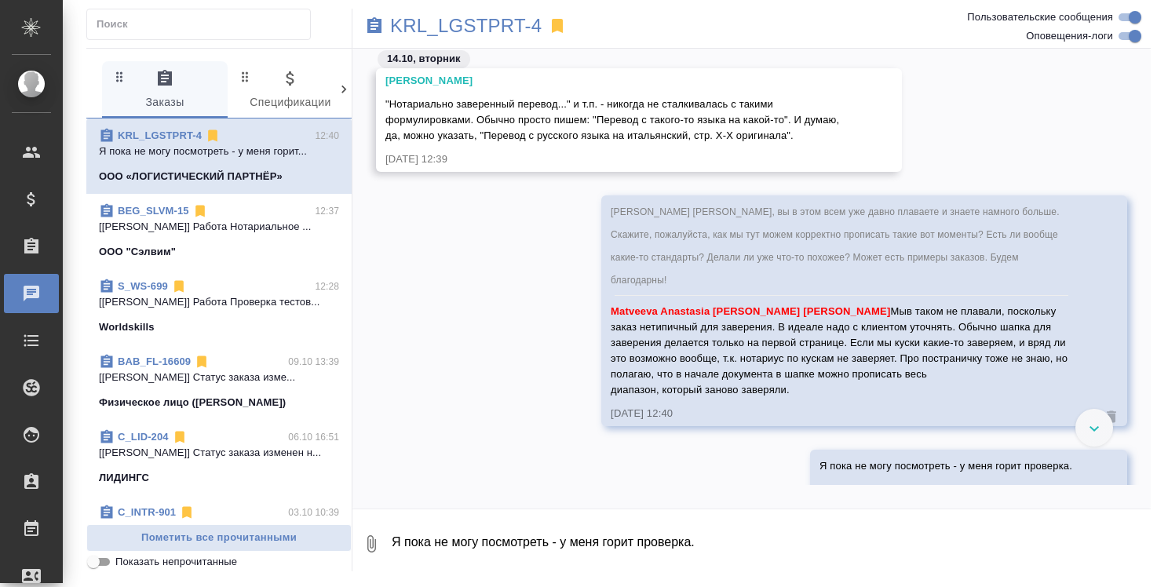
scroll to position [14764, 0]
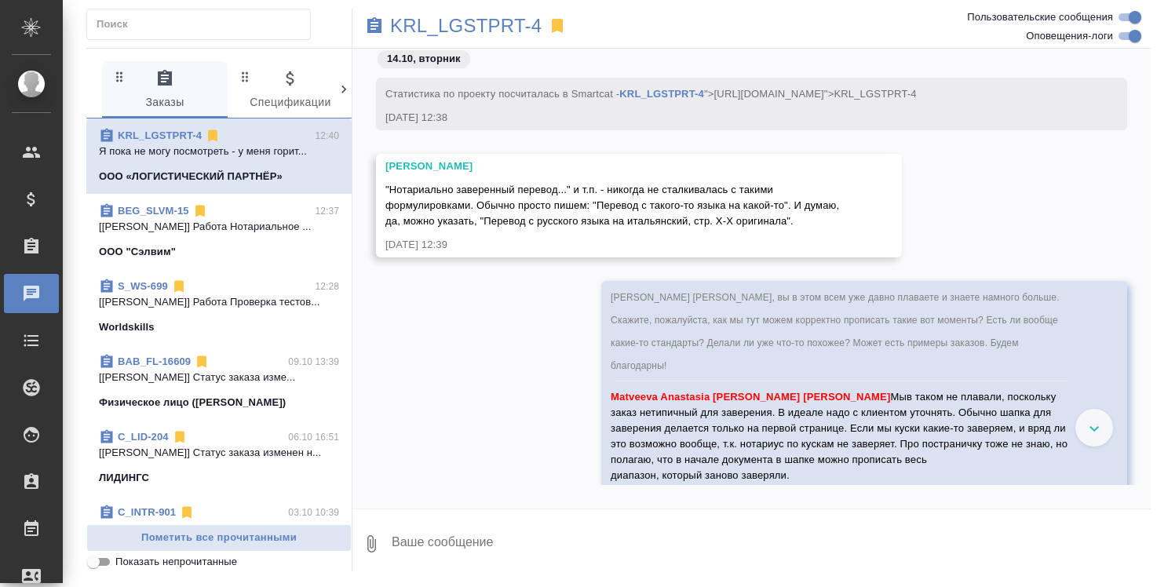
click at [528, 174] on div "Румянцева Дарья" at bounding box center [617, 167] width 462 height 16
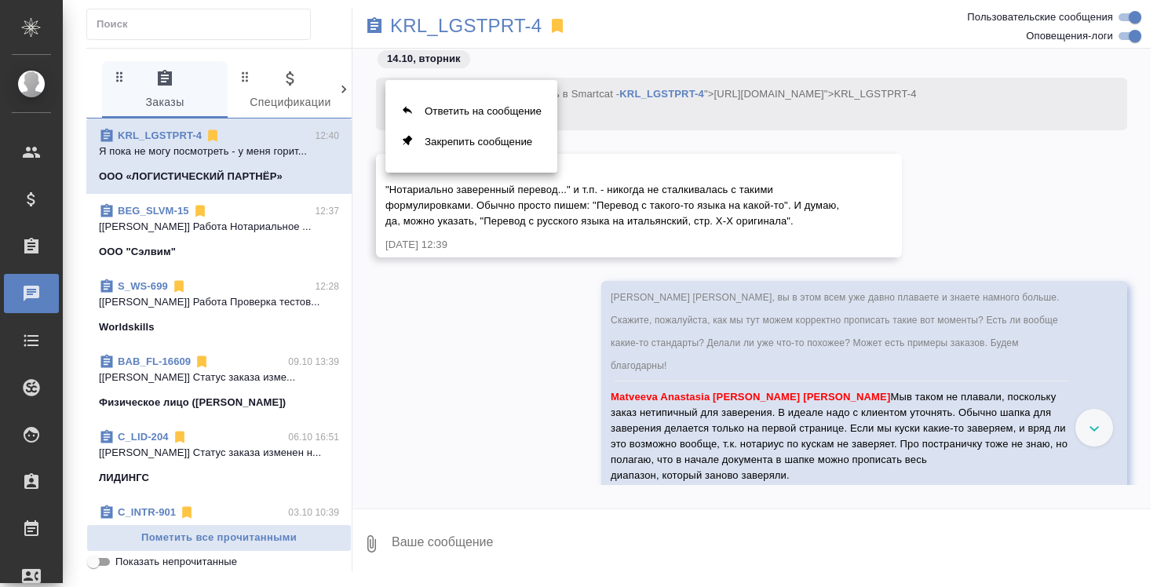
click at [513, 186] on div at bounding box center [584, 293] width 1168 height 587
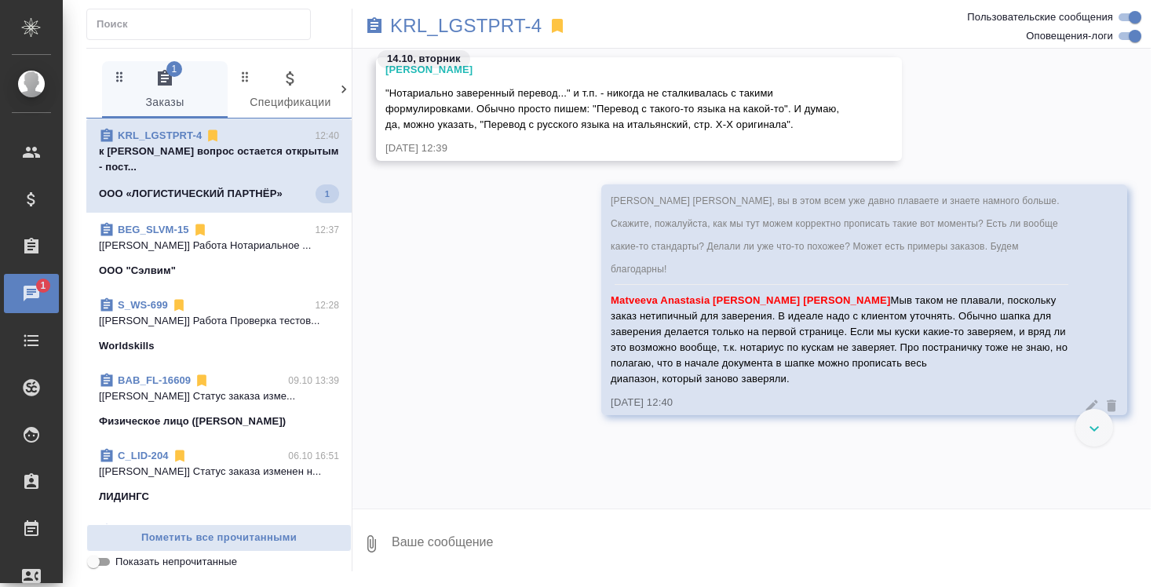
scroll to position [14843, 0]
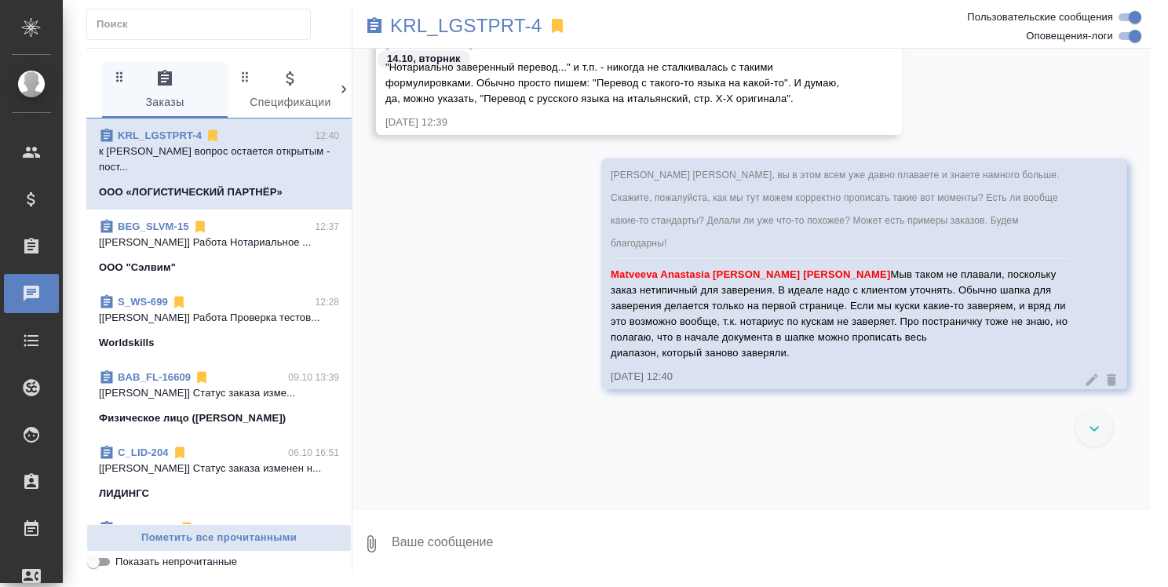
click at [799, 135] on div "Румянцева Дарья "Нотариально заверенный перевод..." и т.п. - никогда не сталкив…" at bounding box center [639, 83] width 526 height 104
click at [1087, 429] on div at bounding box center [1095, 428] width 38 height 38
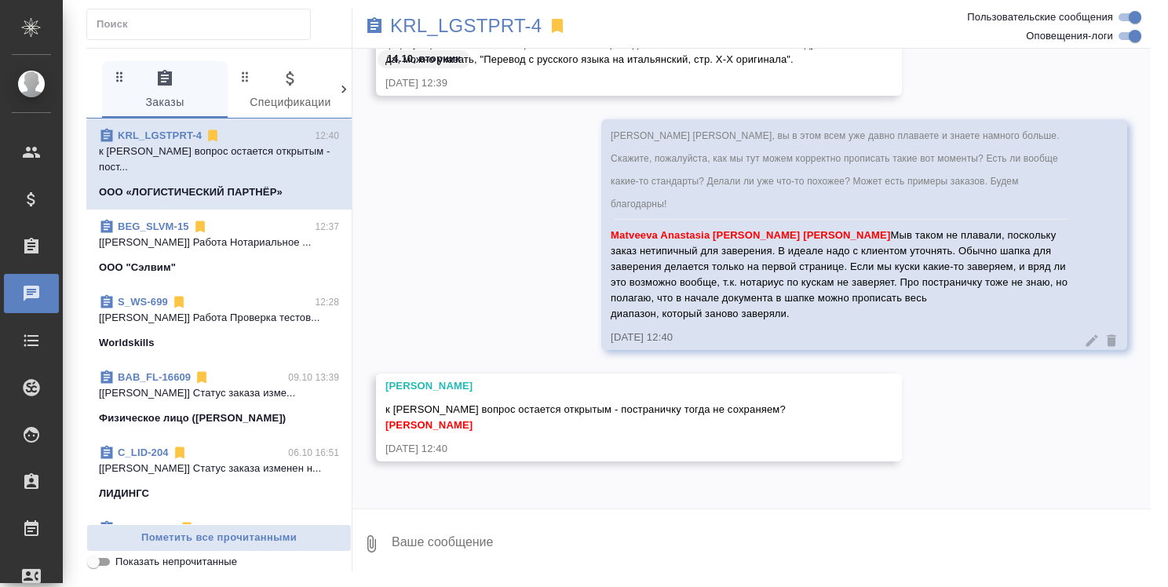
scroll to position [14940, 0]
click at [506, 541] on textarea at bounding box center [770, 543] width 761 height 53
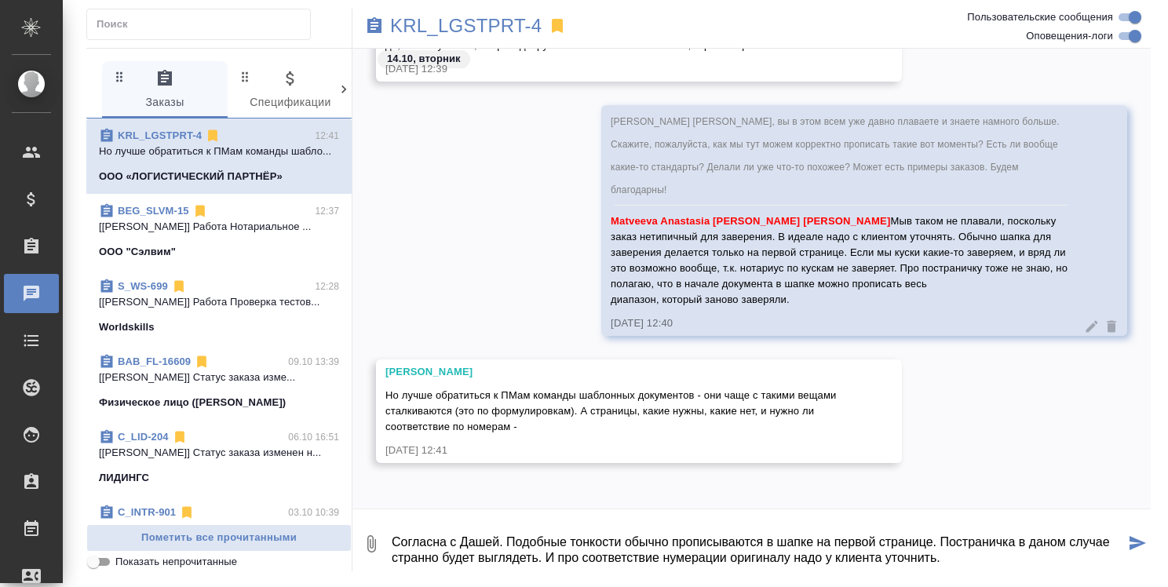
type textarea "Согласна с Дашей. Подобные тонкости обычно прописываются в шапке на первой стра…"
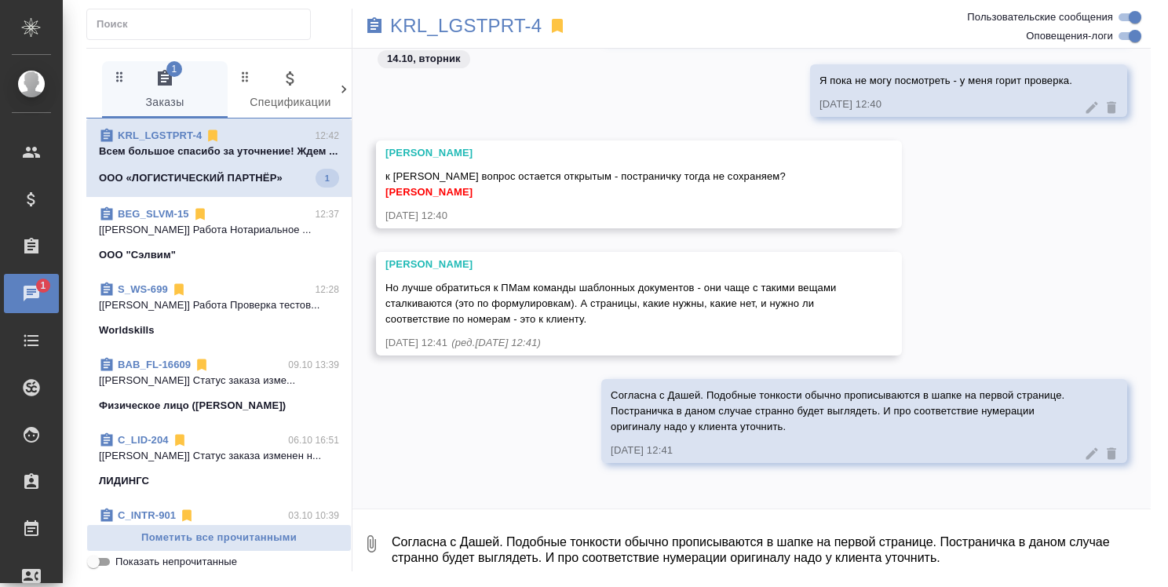
scroll to position [15068, 0]
